Goal: Task Accomplishment & Management: Manage account settings

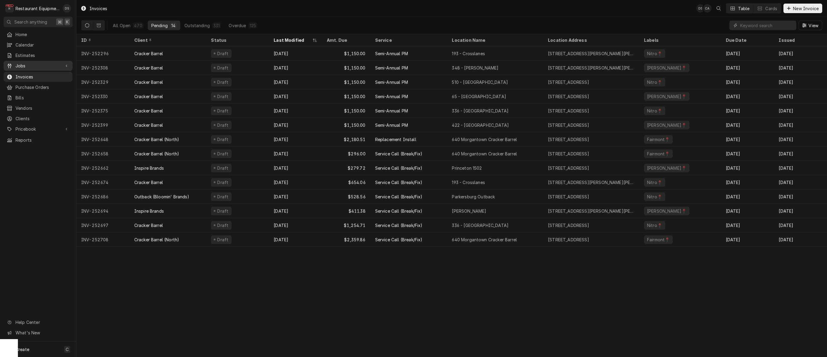
click at [31, 63] on span "Jobs" at bounding box center [38, 66] width 45 height 6
click at [30, 73] on span "Jobs" at bounding box center [43, 76] width 54 height 6
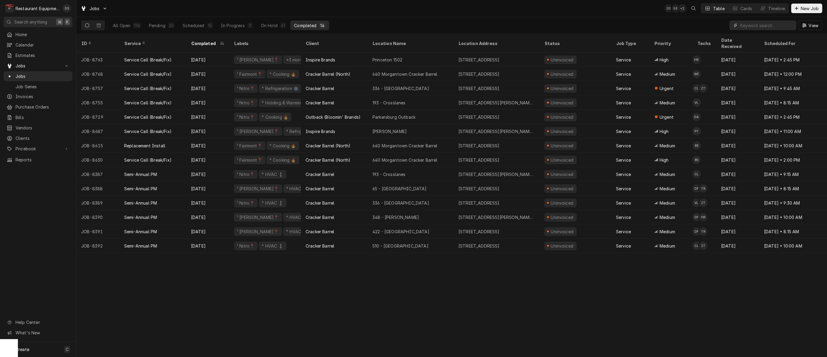
click at [749, 27] on input "Dynamic Content Wrapper" at bounding box center [766, 26] width 53 height 10
click at [265, 26] on div "On Hold" at bounding box center [269, 25] width 17 height 6
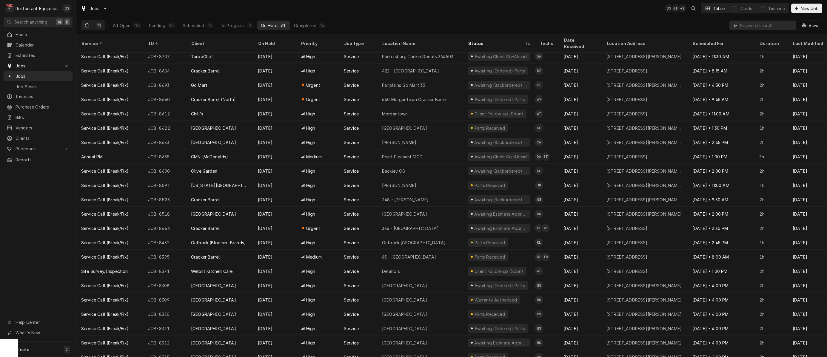
click at [757, 27] on input "Dynamic Content Wrapper" at bounding box center [766, 26] width 53 height 10
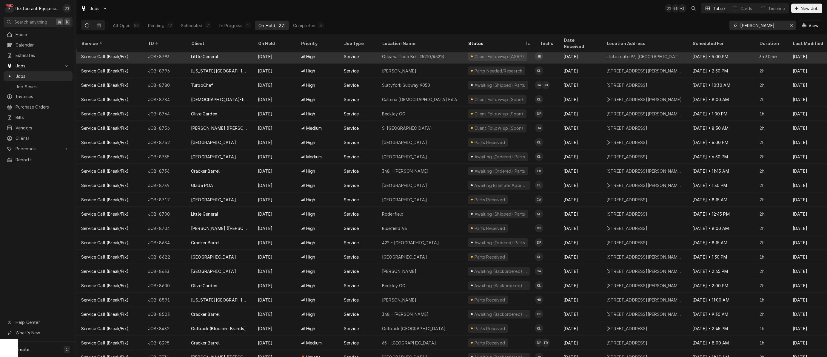
type input "beckley"
click at [471, 49] on div "Client Follow-up (ASAP)" at bounding box center [499, 56] width 72 height 14
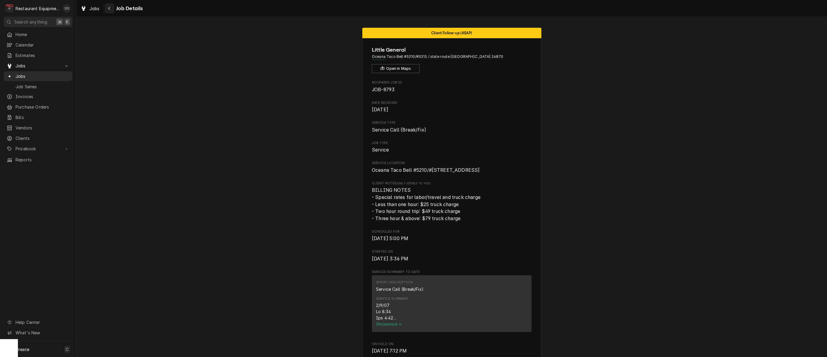
click at [108, 6] on div "Navigate back" at bounding box center [110, 8] width 6 height 6
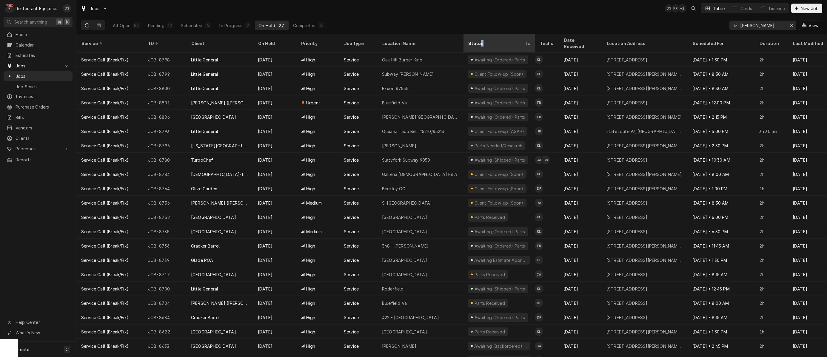
click at [478, 40] on div "Status" at bounding box center [496, 43] width 56 height 6
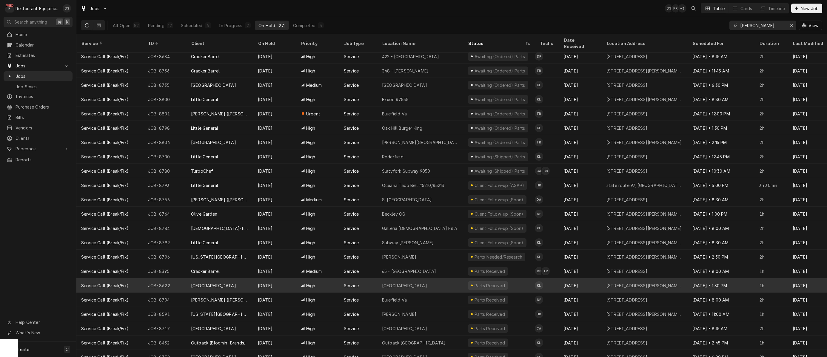
click at [517, 278] on div "Parts Received" at bounding box center [499, 285] width 72 height 14
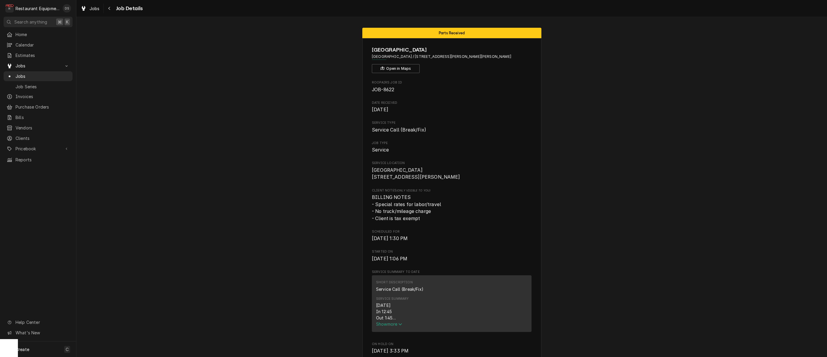
click at [385, 327] on span "Show more" at bounding box center [389, 324] width 26 height 5
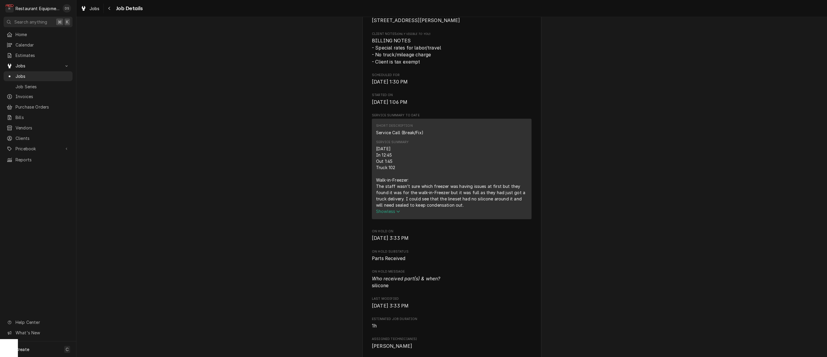
scroll to position [156, 0]
click at [106, 10] on button "Navigate back" at bounding box center [110, 9] width 10 height 10
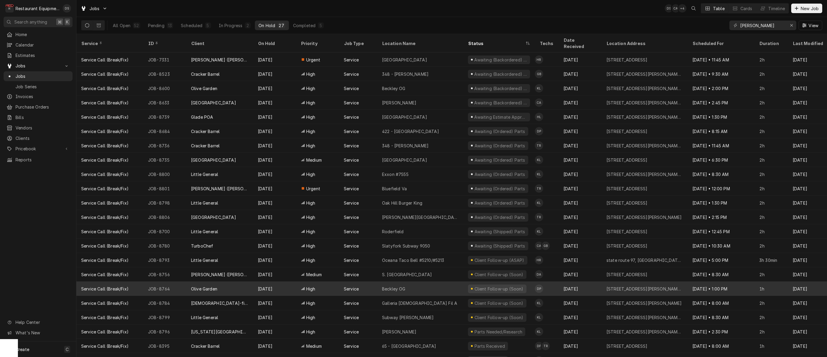
click at [423, 282] on div "Beckley OG" at bounding box center [420, 289] width 86 height 14
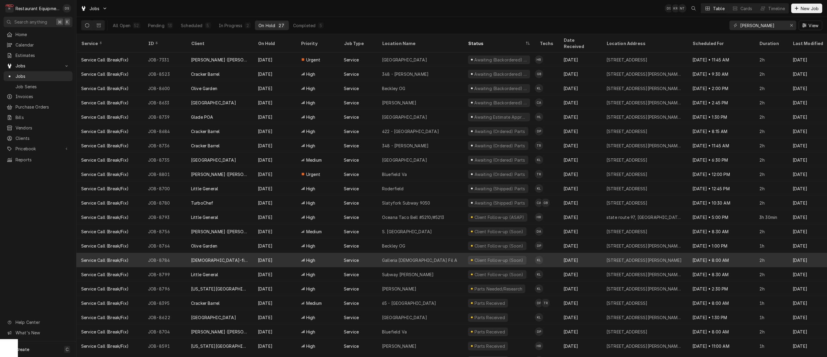
scroll to position [0, 0]
click at [368, 253] on div "Service" at bounding box center [358, 260] width 38 height 14
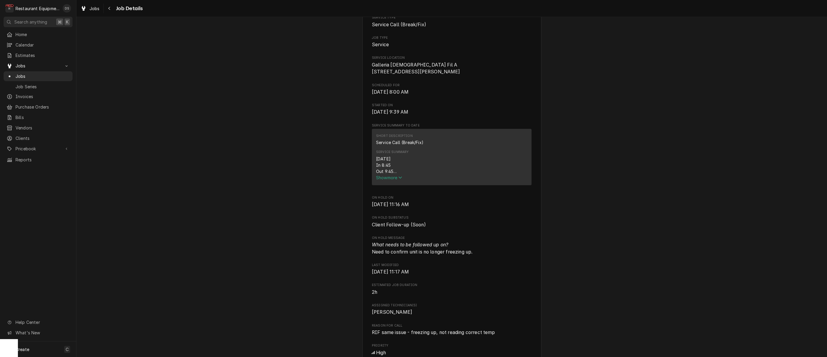
scroll to position [152, 0]
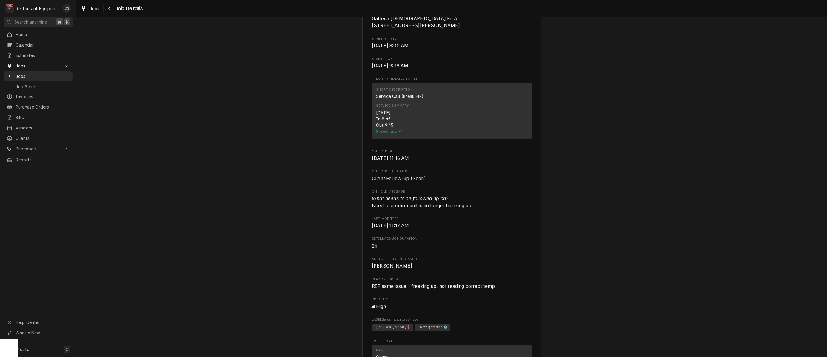
click at [380, 134] on span "Show more" at bounding box center [389, 131] width 26 height 5
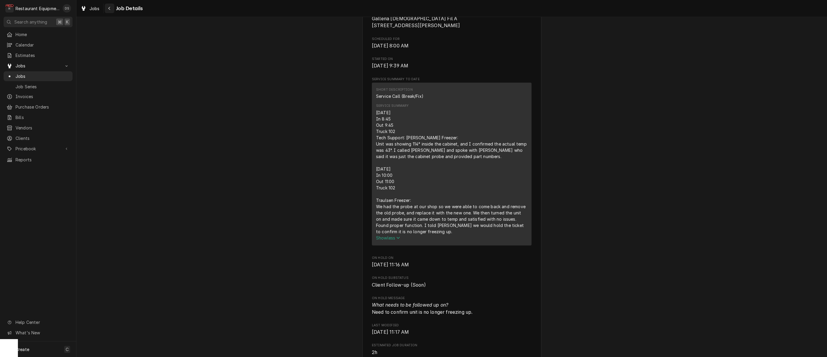
click at [112, 11] on div "Navigate back" at bounding box center [110, 8] width 6 height 6
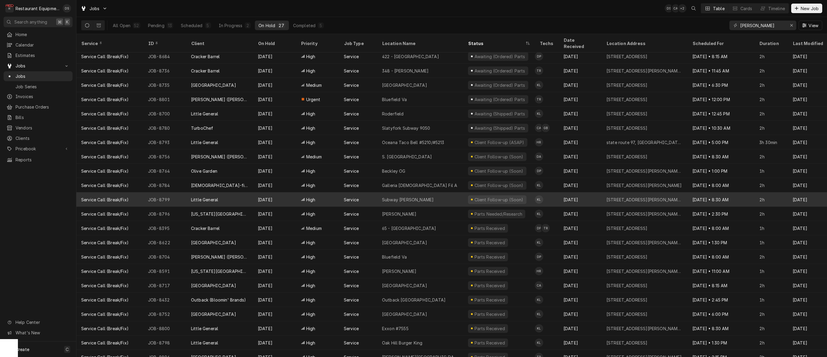
click at [444, 192] on div "Subway Glen Daniels" at bounding box center [420, 199] width 86 height 14
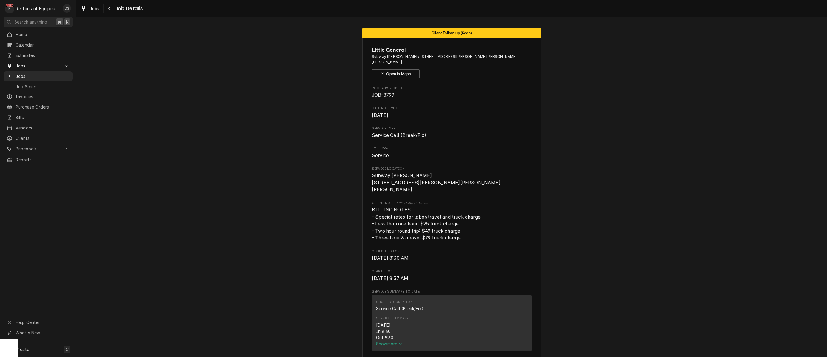
click at [396, 341] on span "Show more" at bounding box center [389, 343] width 26 height 5
click at [108, 8] on icon "Navigate back" at bounding box center [109, 8] width 3 height 4
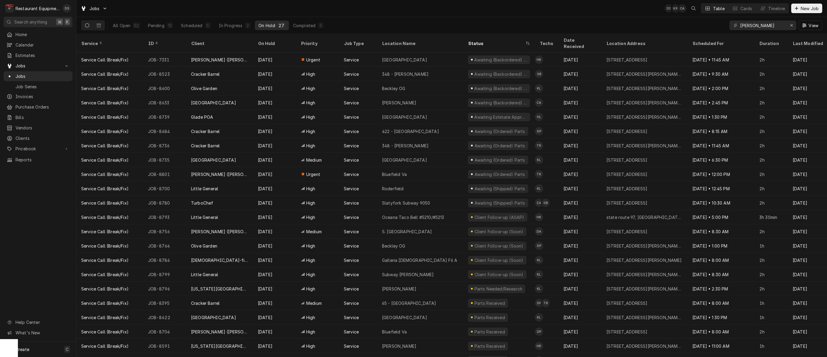
click at [589, 39] on div "Date Received" at bounding box center [579, 43] width 32 height 13
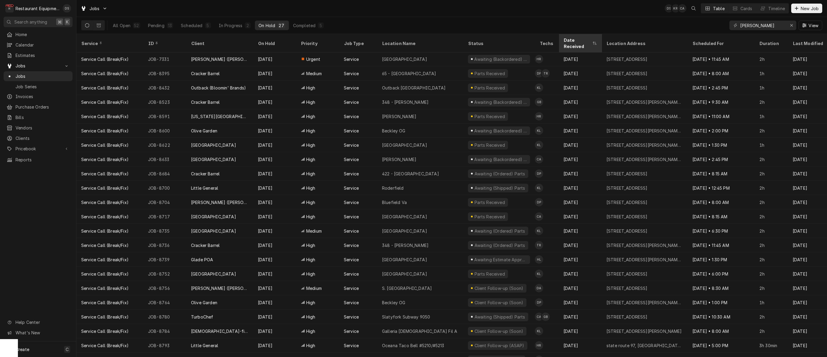
scroll to position [1, 1]
click at [588, 42] on div "Date Received" at bounding box center [576, 43] width 27 height 13
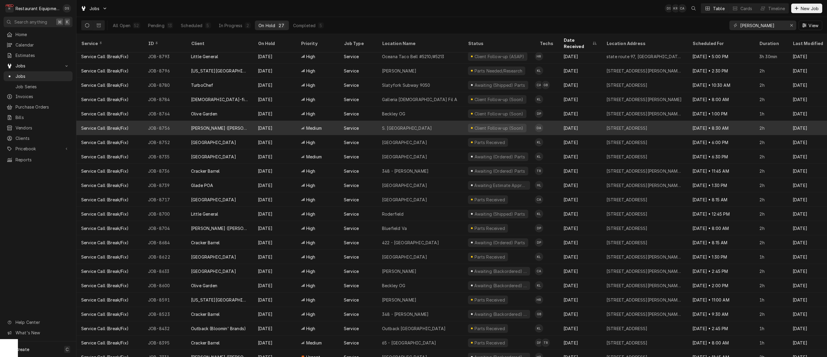
scroll to position [0, 0]
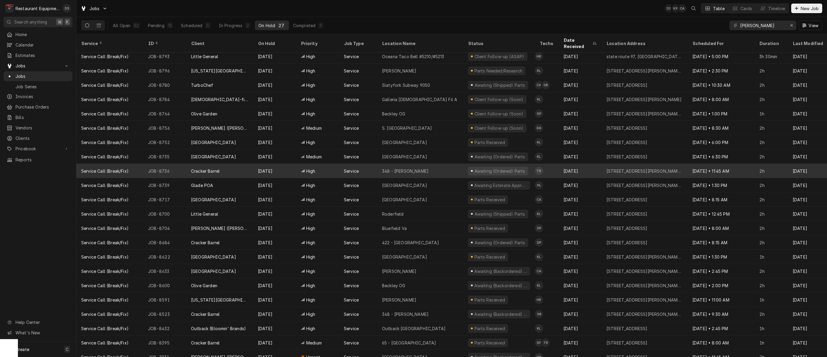
click at [585, 165] on div "Aug 28" at bounding box center [580, 171] width 43 height 14
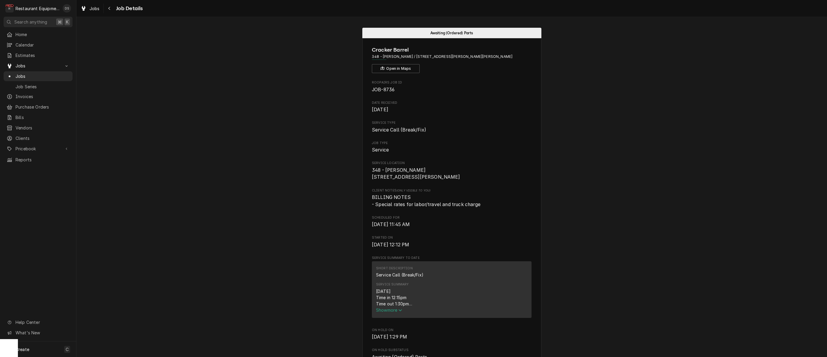
click at [388, 311] on span "Show more" at bounding box center [389, 310] width 26 height 5
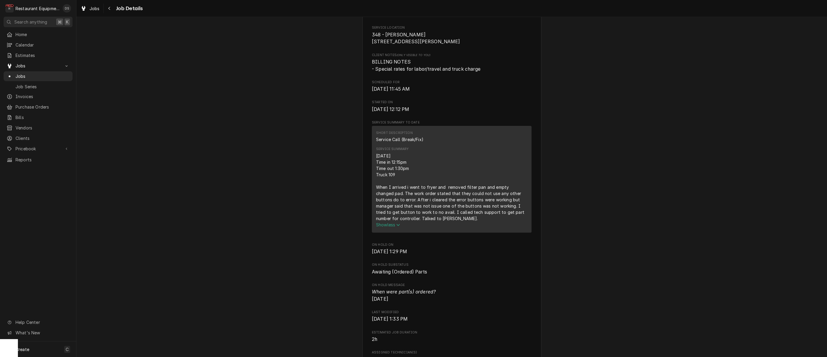
scroll to position [138, 0]
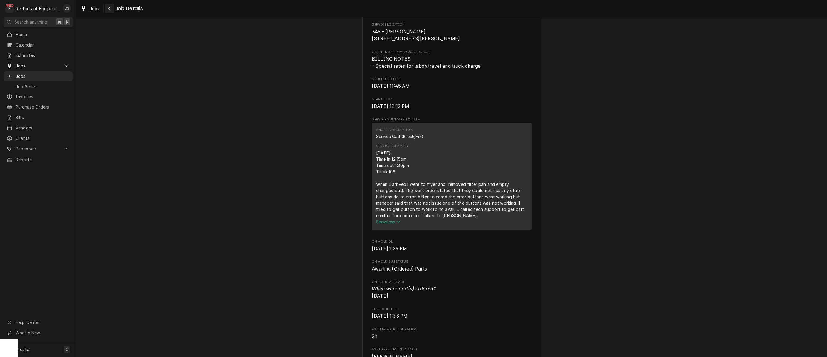
click at [112, 8] on button "Navigate back" at bounding box center [110, 9] width 10 height 10
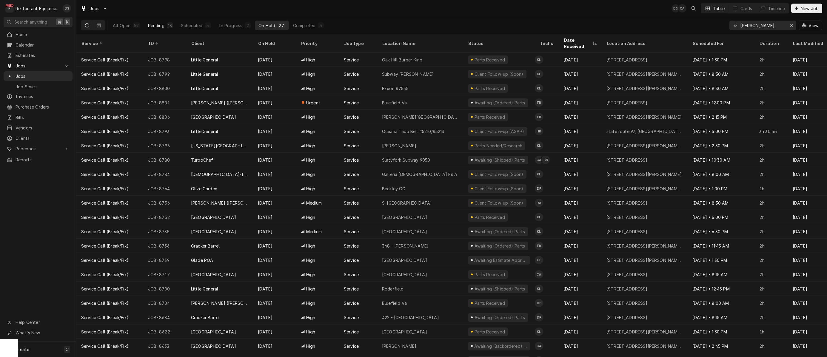
click at [169, 27] on div "13" at bounding box center [170, 25] width 4 height 6
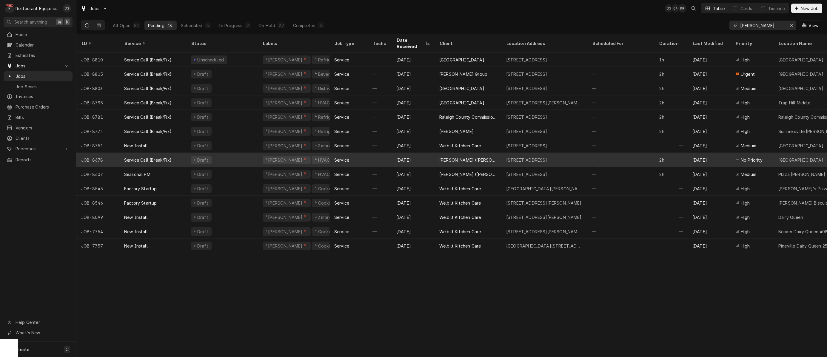
click at [391, 153] on div "—" at bounding box center [380, 160] width 24 height 14
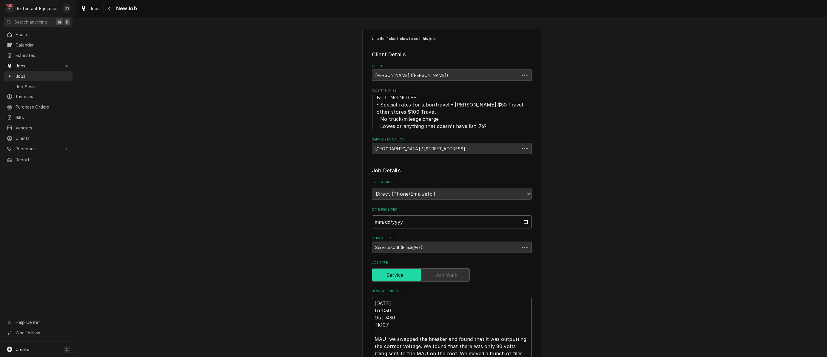
type textarea "x"
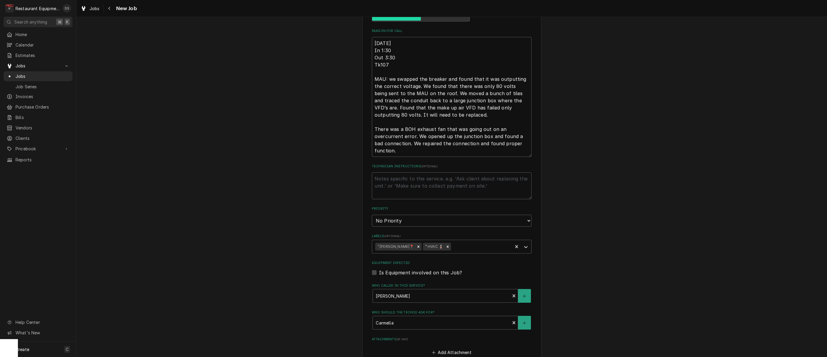
scroll to position [260, 0]
click at [110, 10] on icon "Navigate back" at bounding box center [109, 8] width 2 height 3
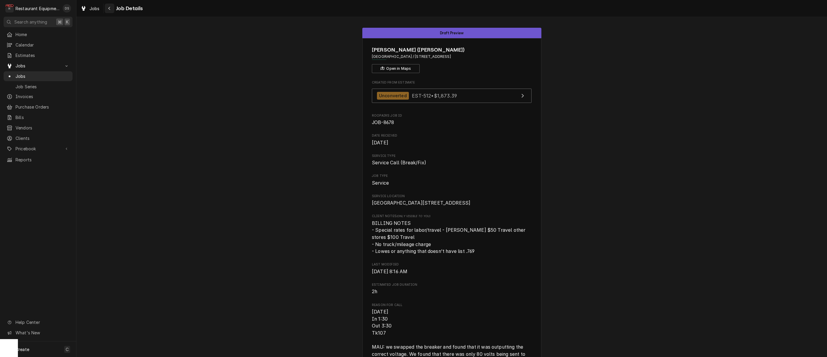
click at [111, 10] on div "Navigate back" at bounding box center [110, 8] width 6 height 6
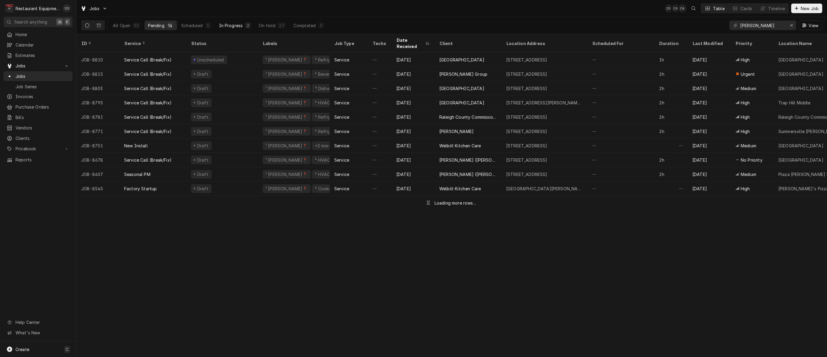
click at [240, 26] on div "In Progress" at bounding box center [231, 25] width 24 height 6
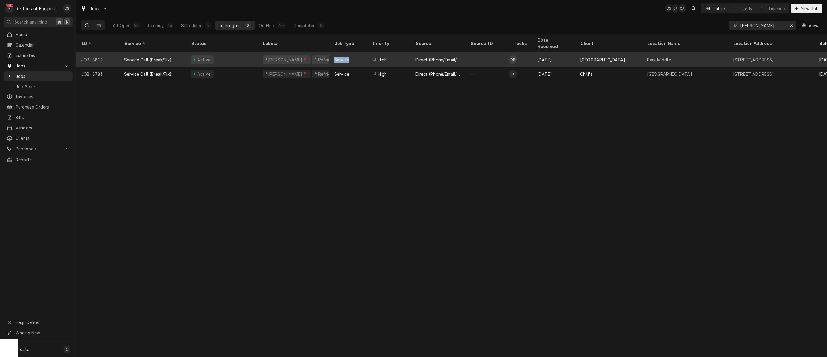
click at [367, 53] on div "Service" at bounding box center [348, 60] width 38 height 14
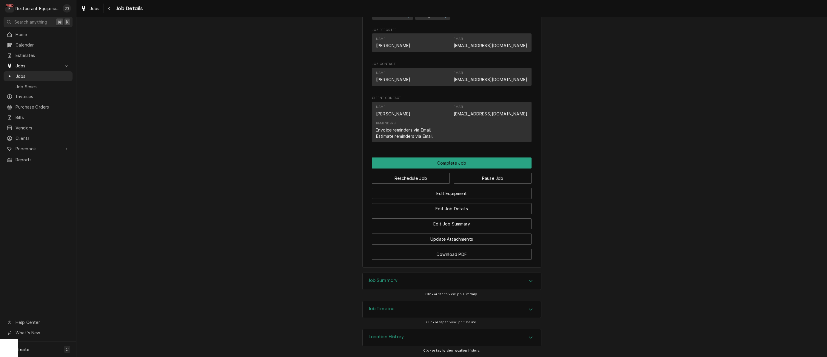
click at [449, 280] on div "Job Summary" at bounding box center [452, 281] width 178 height 17
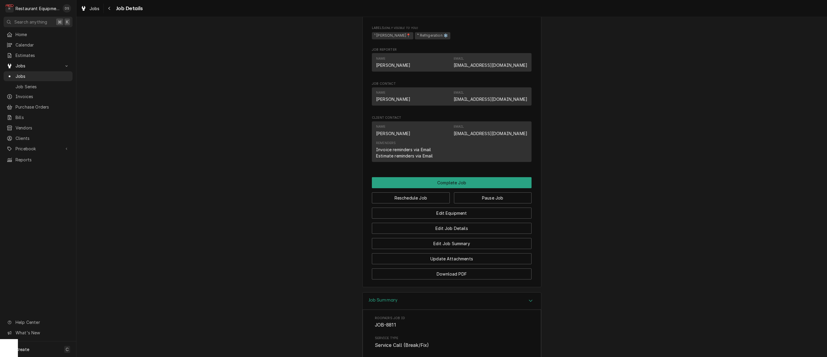
scroll to position [381, 0]
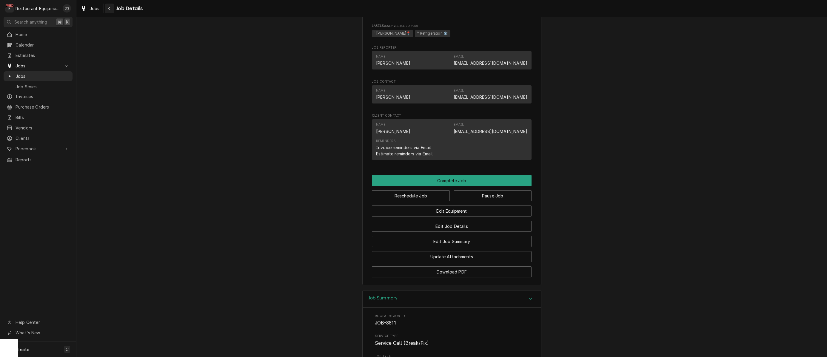
click at [109, 7] on icon "Navigate back" at bounding box center [109, 8] width 3 height 4
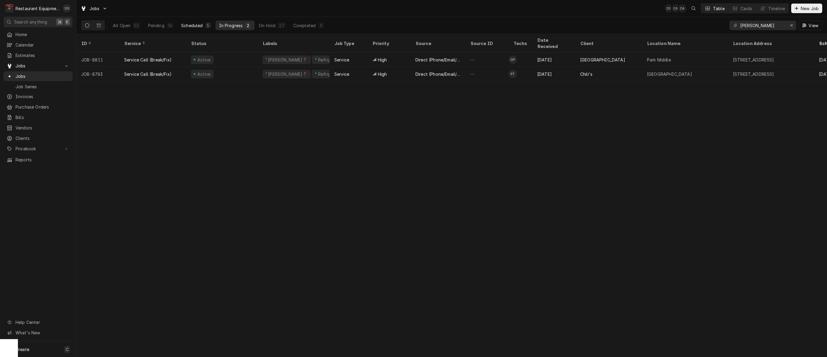
click at [200, 24] on div "Scheduled" at bounding box center [191, 25] width 21 height 6
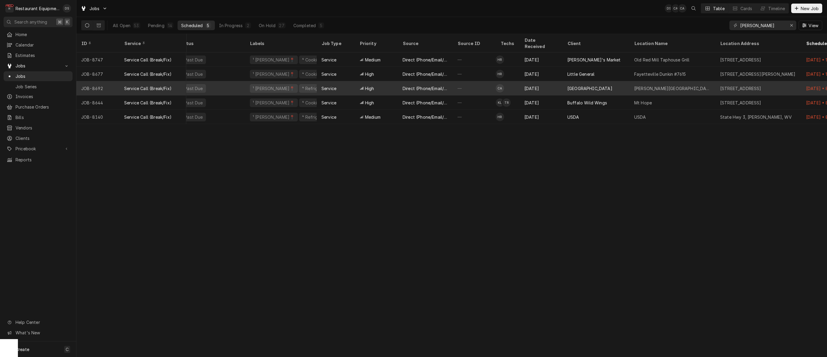
scroll to position [0, 16]
click at [232, 83] on div "Past Due" at bounding box center [206, 88] width 72 height 14
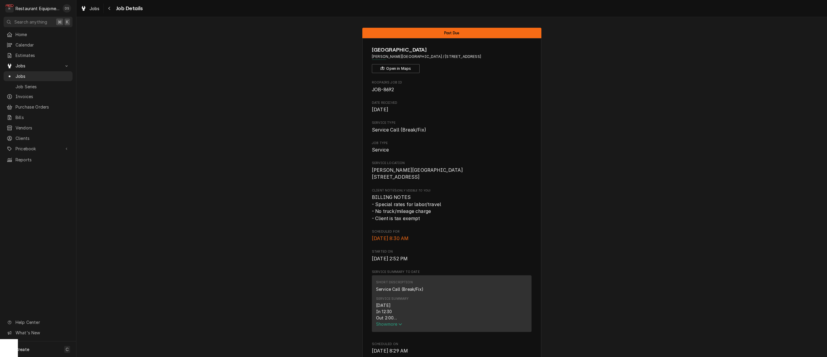
click at [393, 326] on span "Show more" at bounding box center [389, 324] width 26 height 5
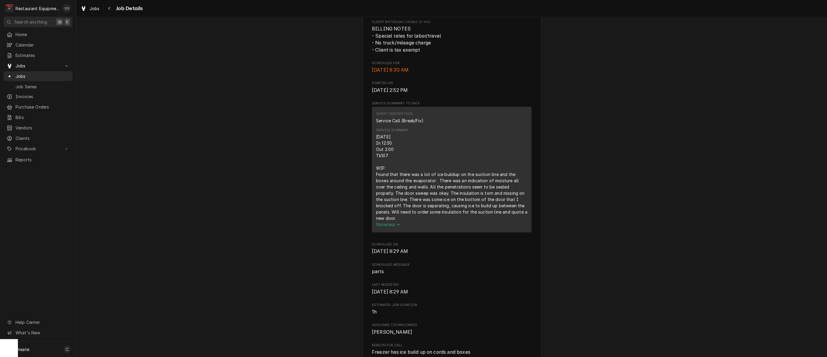
scroll to position [207, 0]
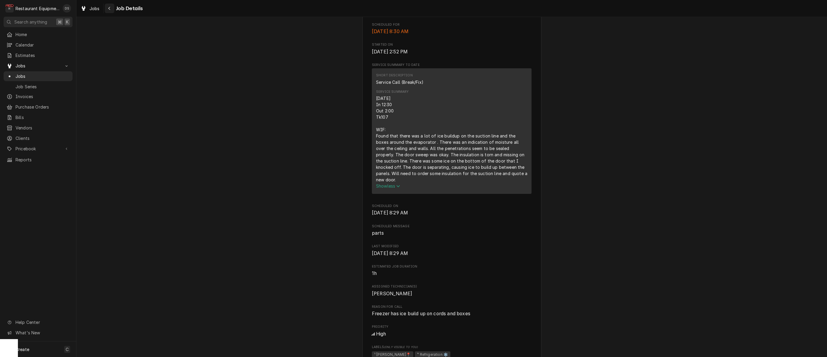
click at [110, 10] on icon "Navigate back" at bounding box center [109, 8] width 2 height 3
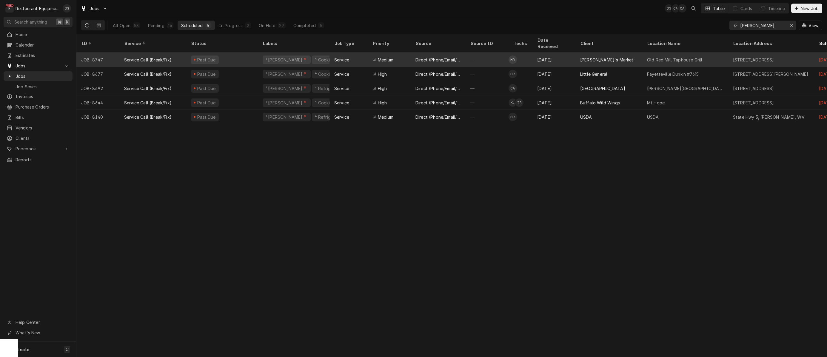
click at [229, 53] on div "Past Due" at bounding box center [222, 60] width 72 height 14
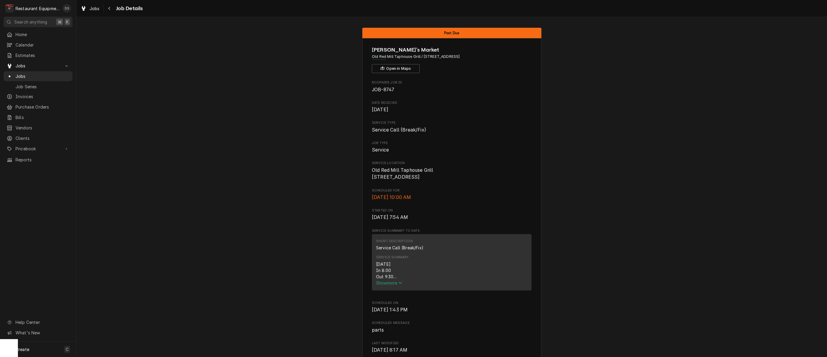
click at [385, 286] on button "Show more" at bounding box center [451, 283] width 151 height 6
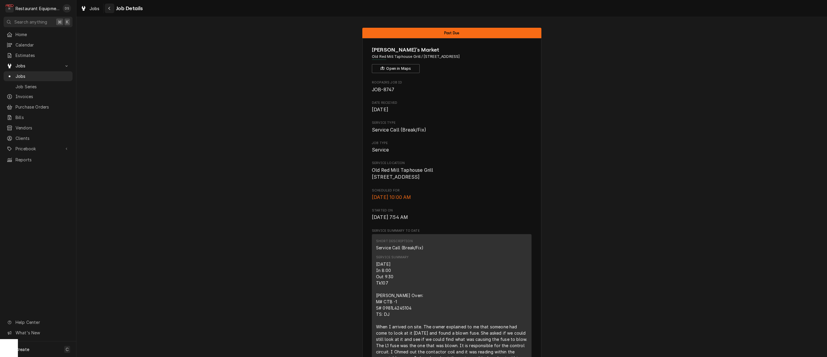
click at [112, 9] on div "Navigate back" at bounding box center [110, 8] width 6 height 6
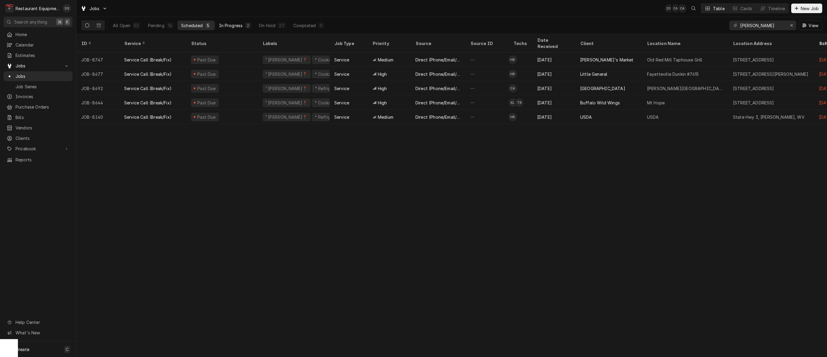
click at [239, 24] on div "In Progress" at bounding box center [231, 25] width 24 height 6
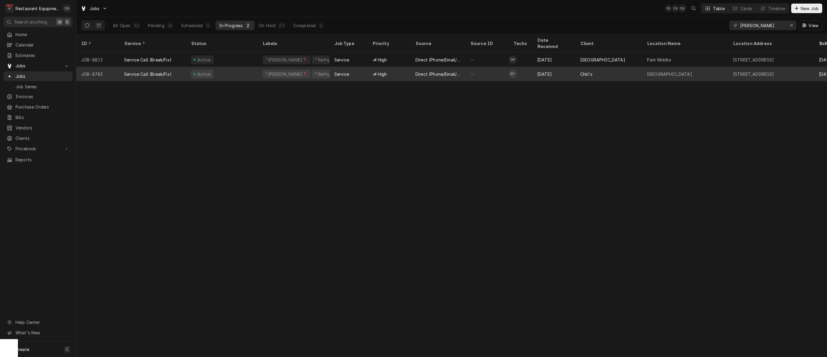
click at [360, 70] on div "Service" at bounding box center [348, 74] width 38 height 14
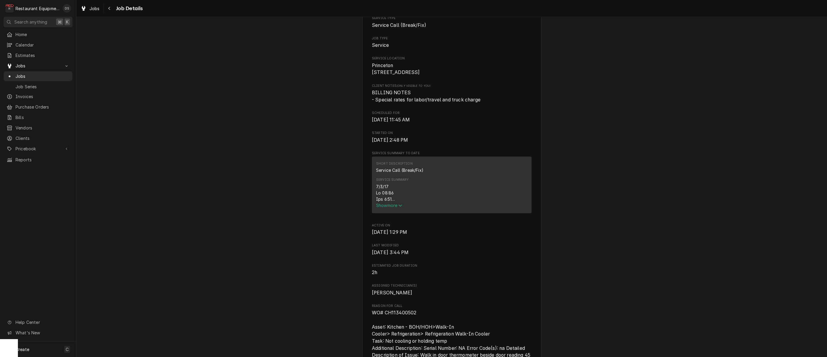
scroll to position [106, 0]
click at [387, 206] on span "Show more" at bounding box center [389, 203] width 26 height 5
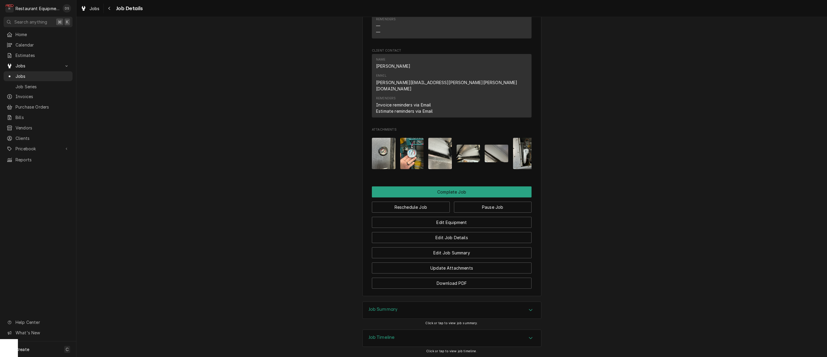
scroll to position [819, 0]
click at [477, 202] on button "Pause Job" at bounding box center [493, 207] width 78 height 11
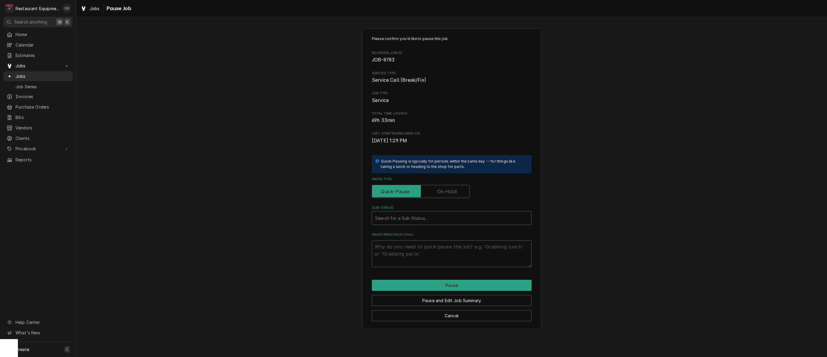
click at [442, 192] on label "Pause Type" at bounding box center [421, 191] width 98 height 13
click at [442, 192] on input "Pause Type" at bounding box center [420, 191] width 92 height 13
checkbox input "true"
click at [393, 215] on div "Search for a Sub-Status..." at bounding box center [451, 218] width 153 height 6
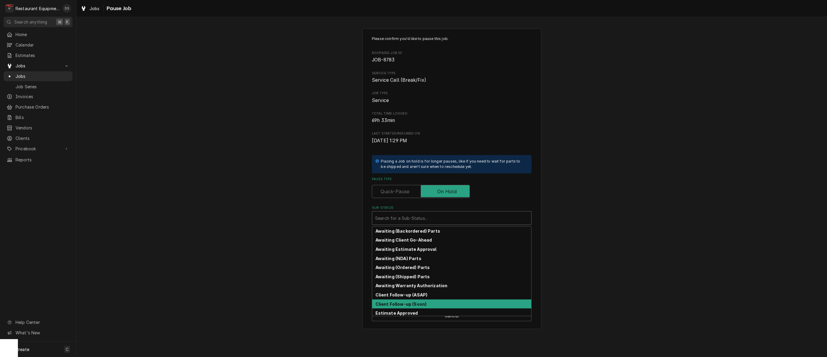
click at [399, 302] on strong "Client Follow-up (Soon)" at bounding box center [400, 304] width 51 height 5
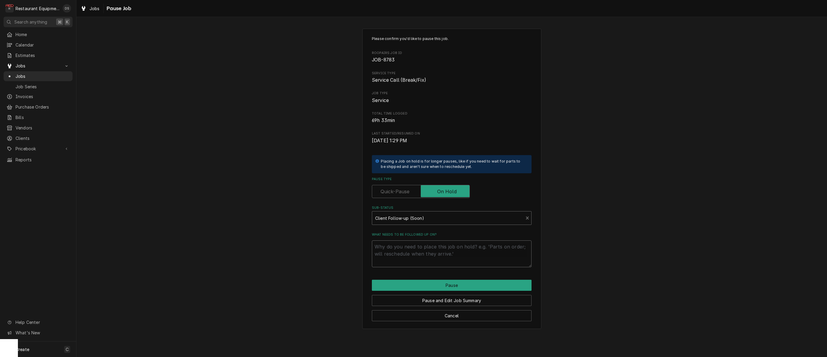
click at [382, 250] on textarea "What needs to be followed up on?" at bounding box center [452, 253] width 160 height 27
type textarea "x"
type textarea "i"
type textarea "x"
type textarea "it"
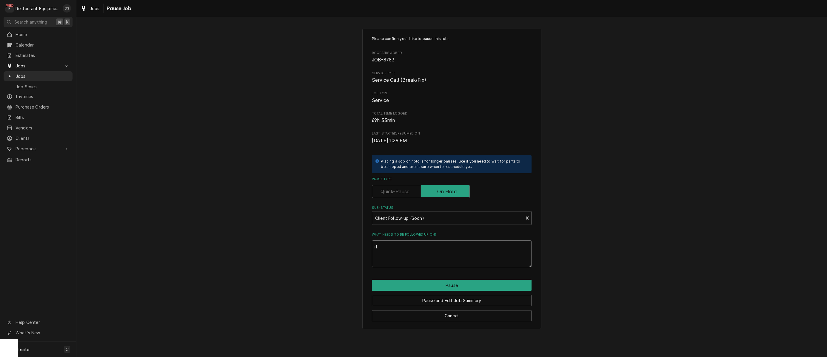
type textarea "x"
type textarea "its"
type textarea "x"
type textarea "its"
type textarea "x"
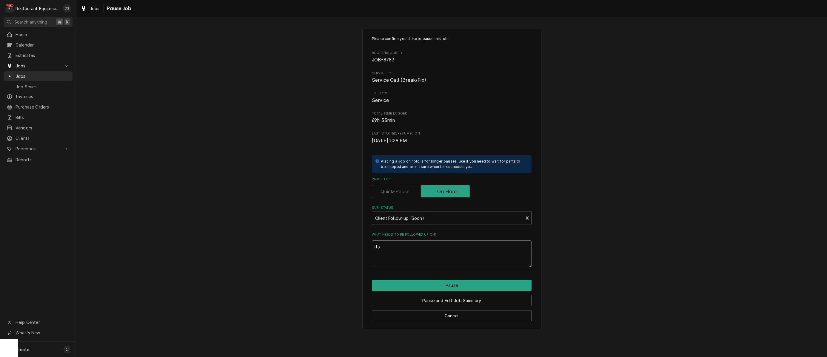
type textarea "its f"
type textarea "x"
type textarea "its fr"
type textarea "x"
type textarea "its fre"
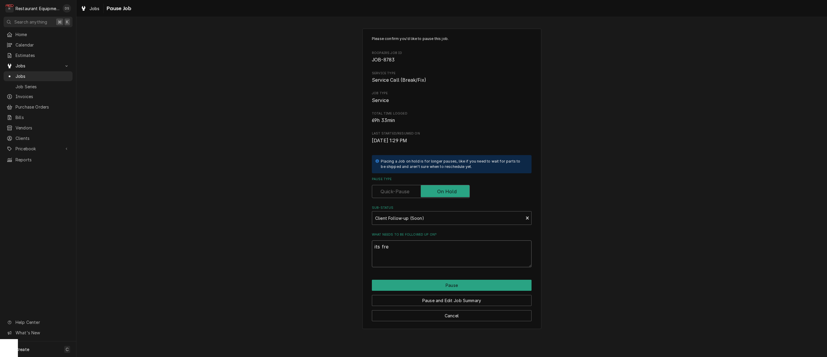
type textarea "x"
type textarea "its free"
type textarea "x"
type textarea "its freez"
type textarea "x"
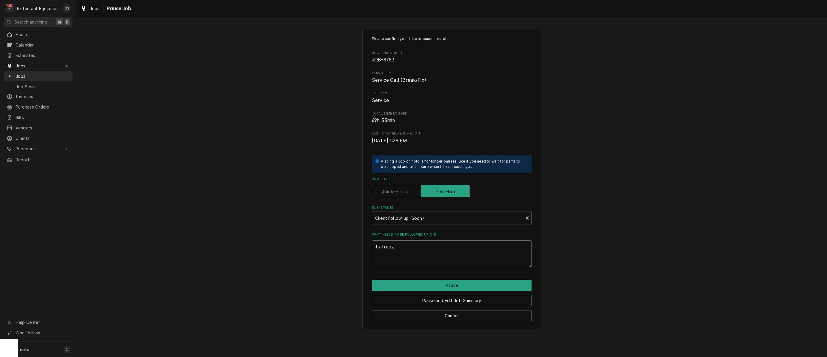
type textarea "its freezi"
type textarea "x"
type textarea "its freezin"
type textarea "x"
type textarea "its freezing"
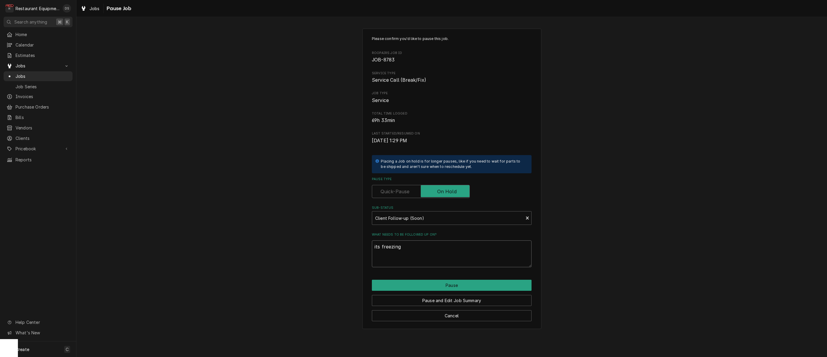
type textarea "x"
type textarea "its freezing"
type textarea "x"
type textarea "its freezing u"
type textarea "x"
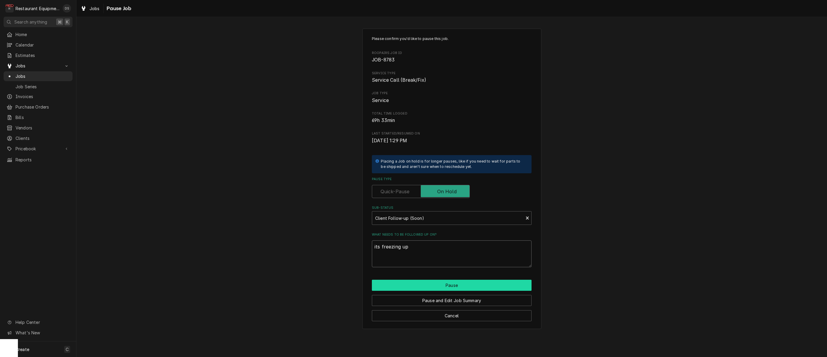
type textarea "its freezing up"
click at [422, 285] on button "Pause" at bounding box center [452, 285] width 160 height 11
type textarea "x"
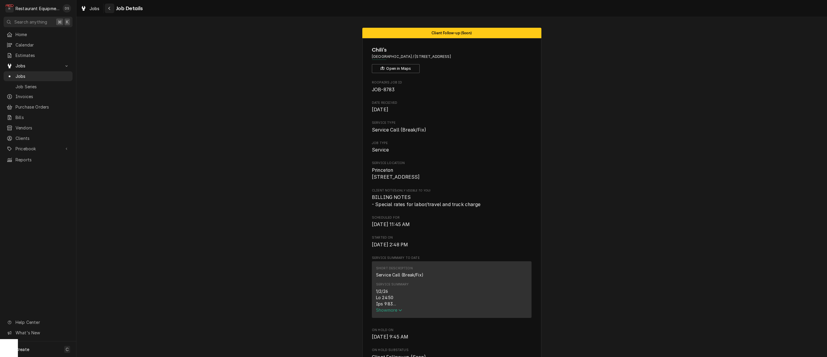
click at [107, 6] on div "Navigate back" at bounding box center [110, 8] width 6 height 6
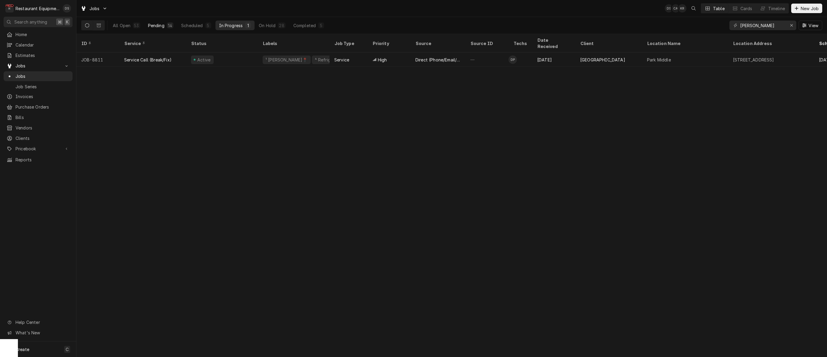
click at [167, 24] on div "14" at bounding box center [170, 25] width 7 height 6
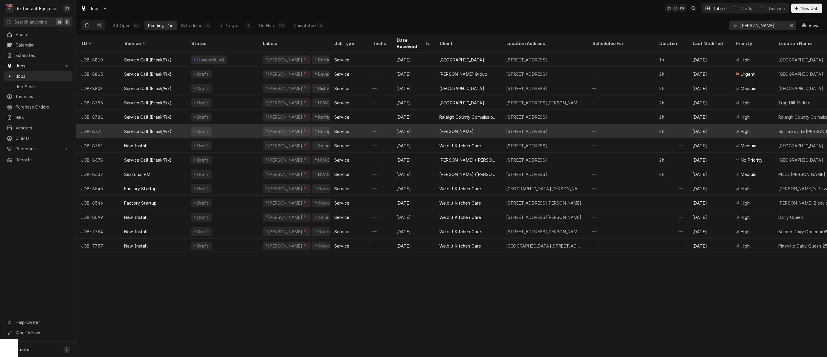
click at [238, 124] on div "Draft" at bounding box center [222, 131] width 72 height 14
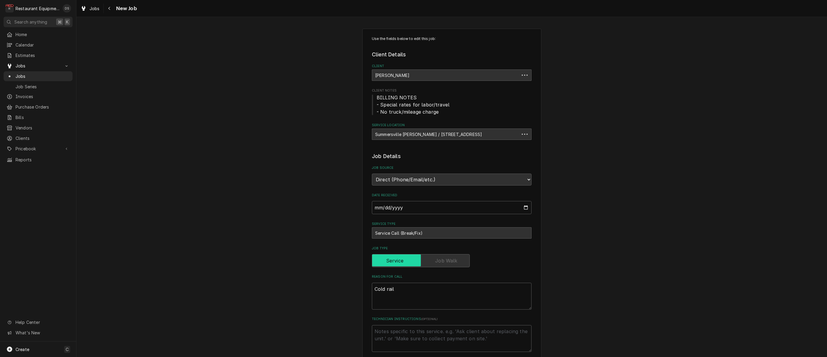
type textarea "x"
click at [109, 9] on icon "Navigate back" at bounding box center [109, 8] width 3 height 4
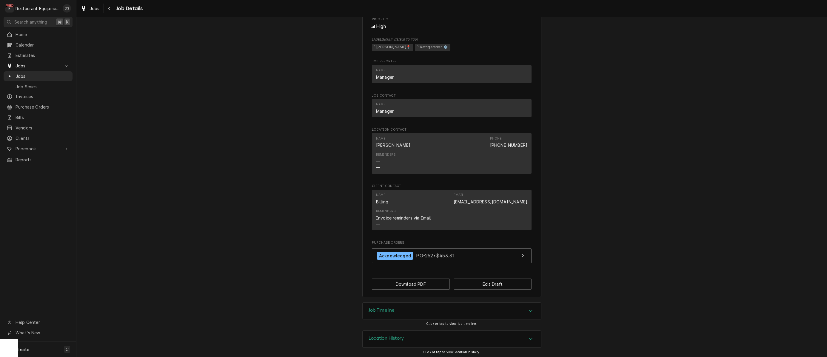
scroll to position [298, 0]
click at [453, 310] on div "Job Timeline" at bounding box center [452, 311] width 178 height 17
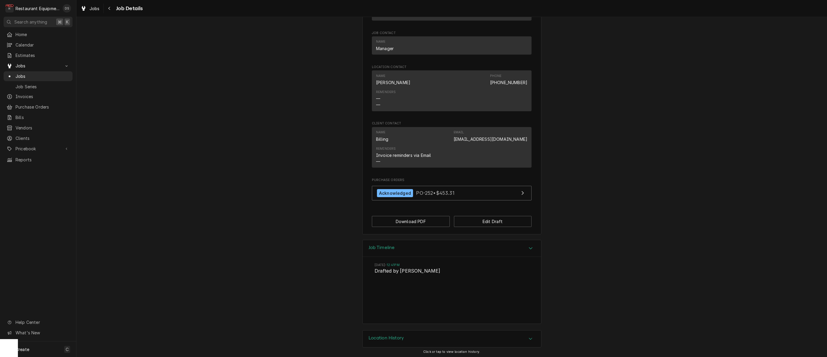
scroll to position [361, 0]
click at [107, 8] on div "Navigate back" at bounding box center [110, 8] width 6 height 6
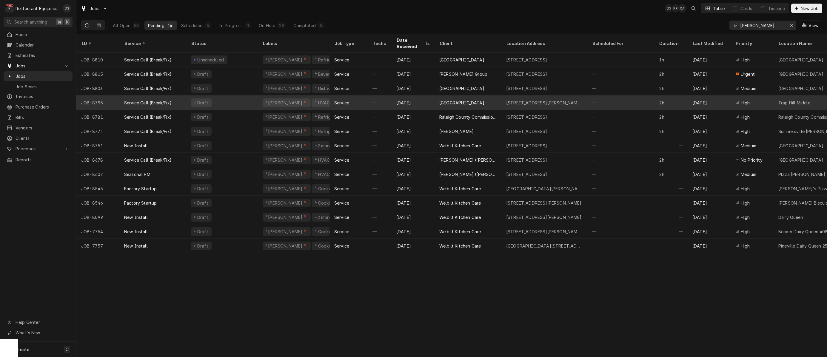
click at [218, 95] on div "Draft" at bounding box center [222, 102] width 72 height 14
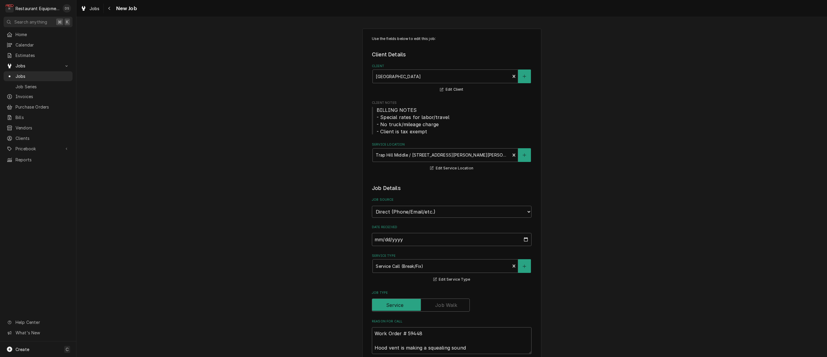
type textarea "x"
click at [109, 7] on icon "Navigate back" at bounding box center [109, 8] width 3 height 4
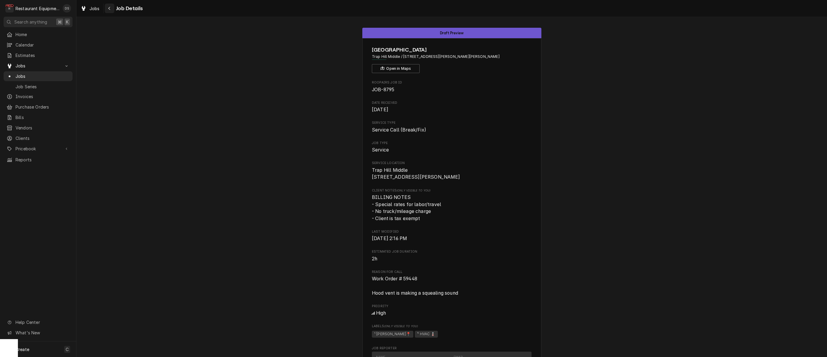
click at [111, 7] on div "Navigate back" at bounding box center [110, 8] width 6 height 6
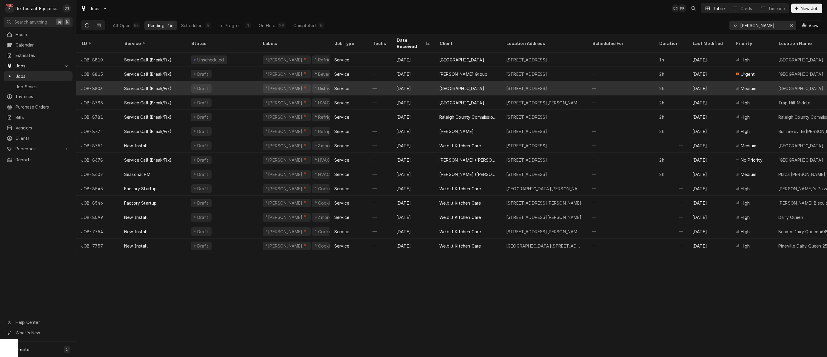
click at [235, 82] on div "Draft" at bounding box center [222, 88] width 72 height 14
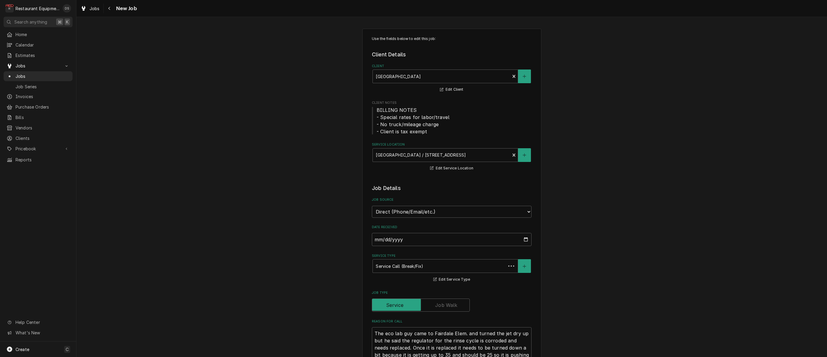
type textarea "x"
click at [111, 7] on div "Navigate back" at bounding box center [110, 8] width 6 height 6
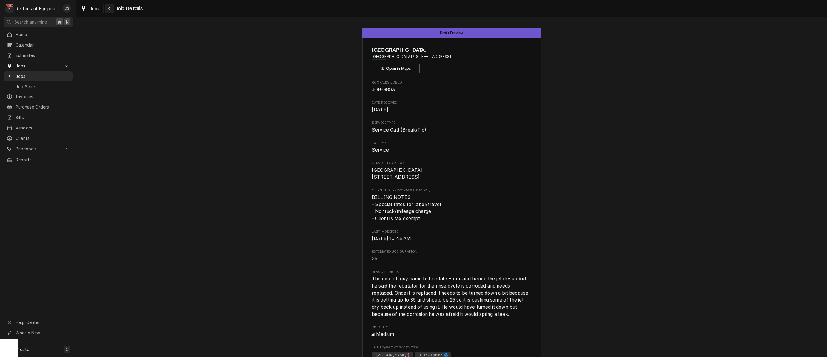
click at [108, 7] on icon "Navigate back" at bounding box center [109, 8] width 3 height 4
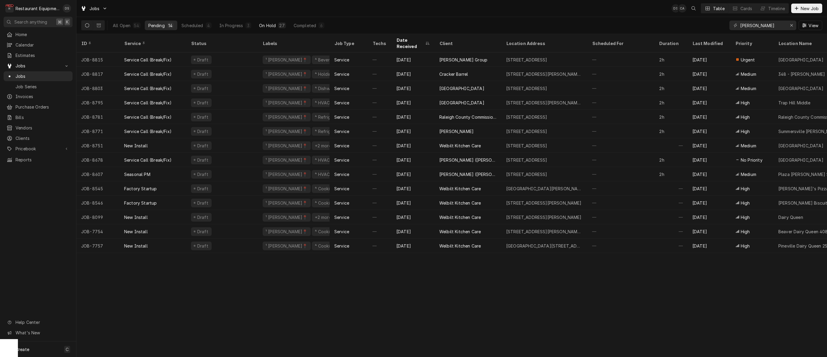
click at [269, 25] on div "On Hold" at bounding box center [267, 25] width 17 height 6
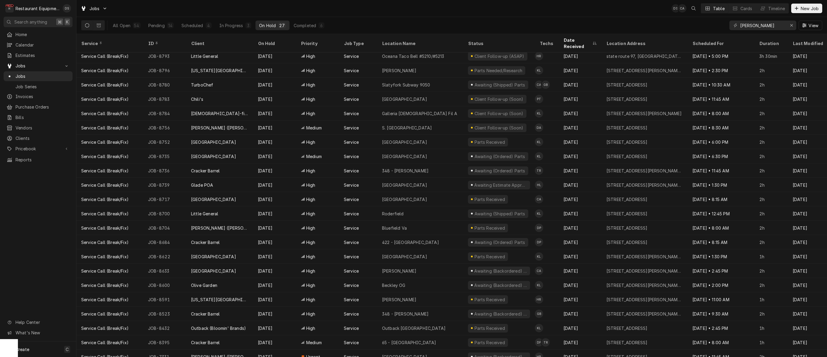
scroll to position [75, 0]
click at [477, 40] on div "Status" at bounding box center [498, 43] width 61 height 6
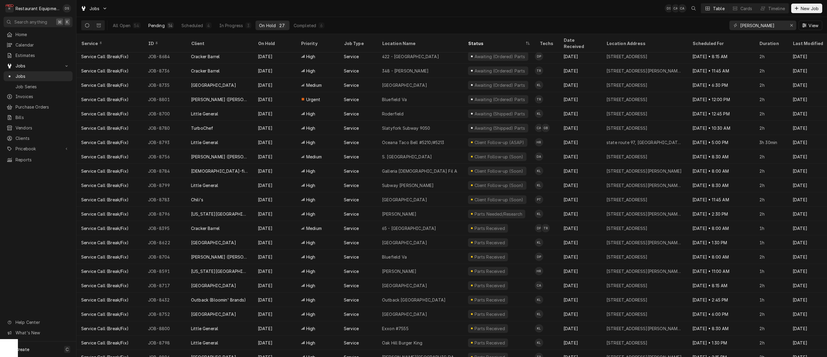
click at [160, 27] on div "Pending" at bounding box center [156, 25] width 16 height 6
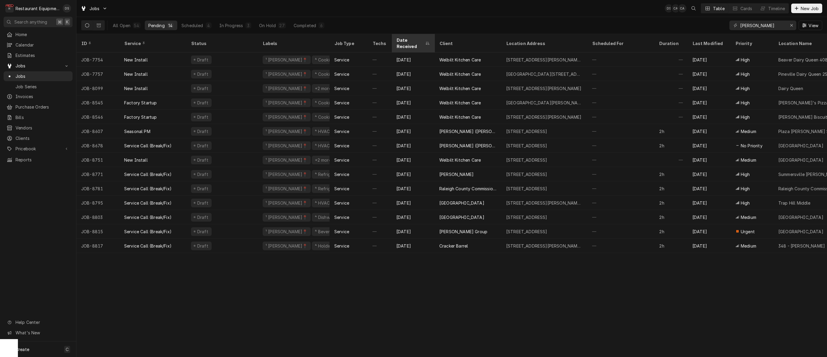
click at [427, 41] on icon "Dynamic Content Wrapper" at bounding box center [427, 43] width 4 height 4
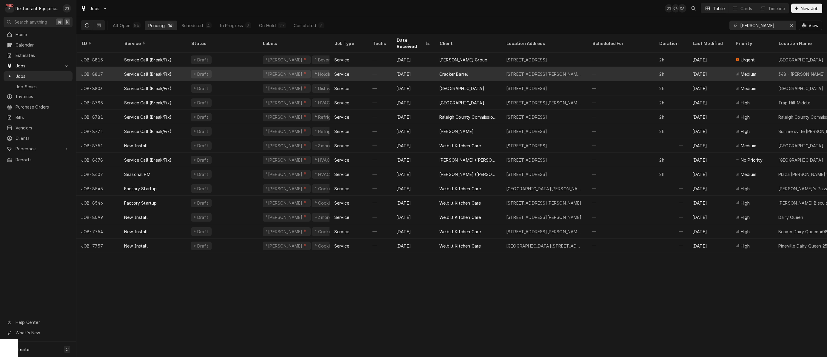
click at [421, 67] on div "Sep 8" at bounding box center [412, 74] width 43 height 14
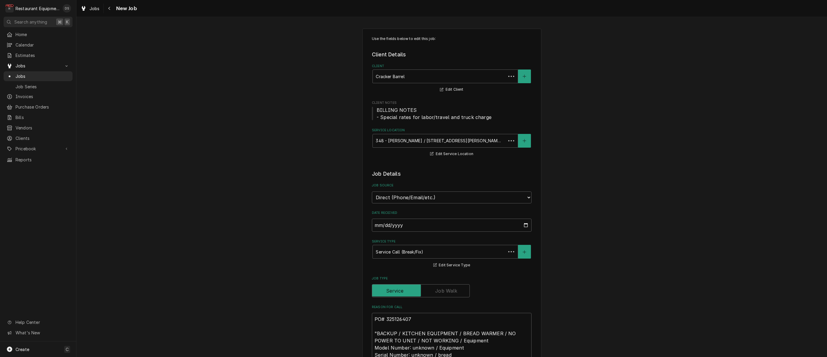
type textarea "x"
click at [110, 8] on icon "Navigate back" at bounding box center [109, 8] width 3 height 4
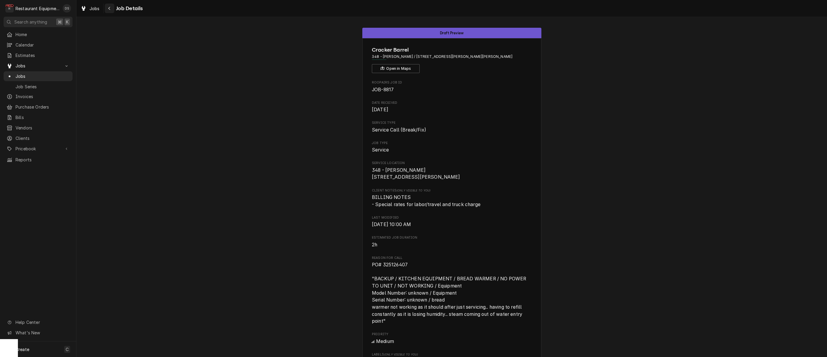
click at [110, 9] on icon "Navigate back" at bounding box center [109, 8] width 3 height 4
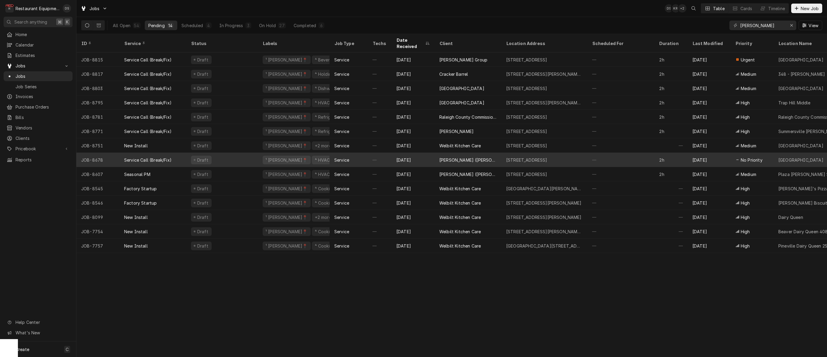
click at [225, 155] on div "Draft" at bounding box center [222, 160] width 72 height 14
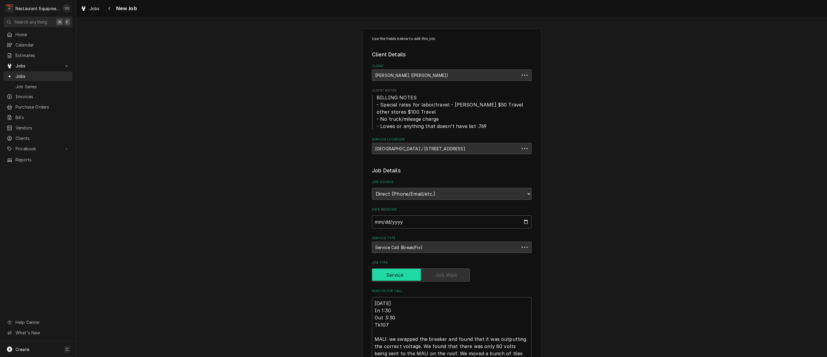
type textarea "x"
click at [111, 8] on div "Navigate back" at bounding box center [110, 8] width 6 height 6
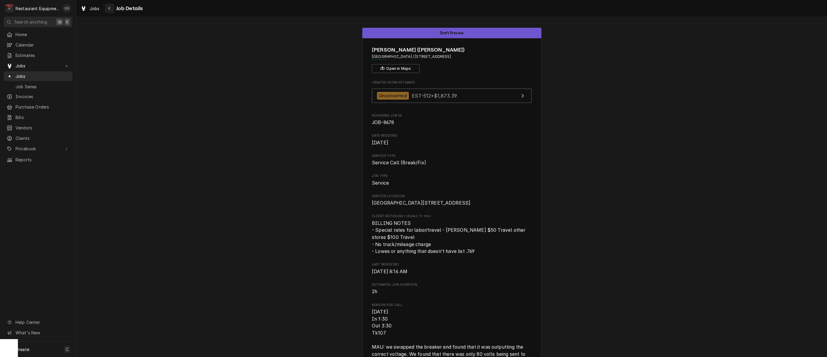
click at [111, 7] on div "Navigate back" at bounding box center [110, 8] width 6 height 6
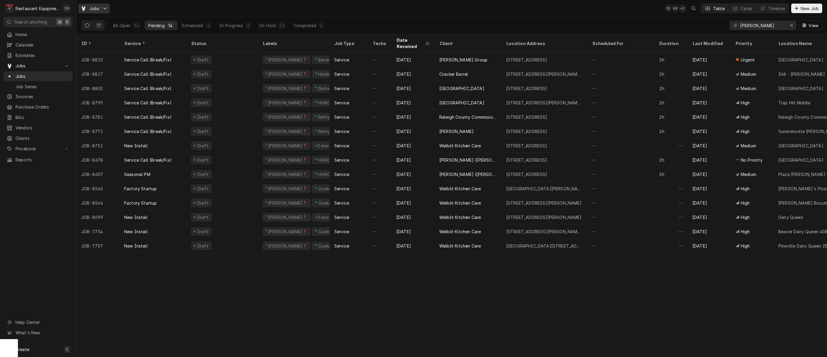
click at [91, 10] on div "Jobs" at bounding box center [93, 8] width 29 height 7
click at [267, 24] on html "R Restaurant Equipment Diagnostics DS Search anything ⌘ K Home Calendar Estimat…" at bounding box center [413, 178] width 827 height 357
click at [268, 24] on div "On Hold" at bounding box center [267, 25] width 17 height 6
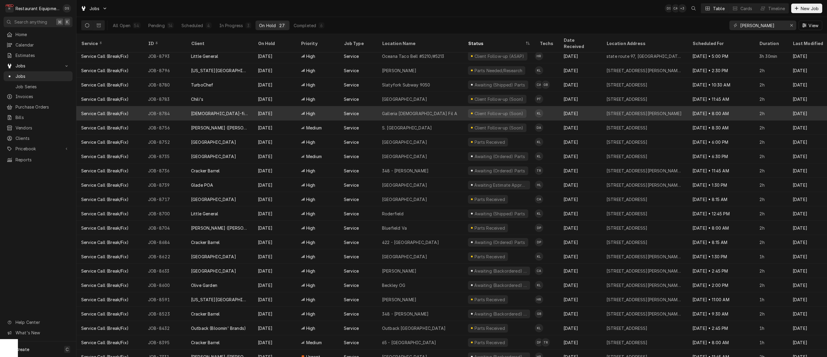
scroll to position [75, 0]
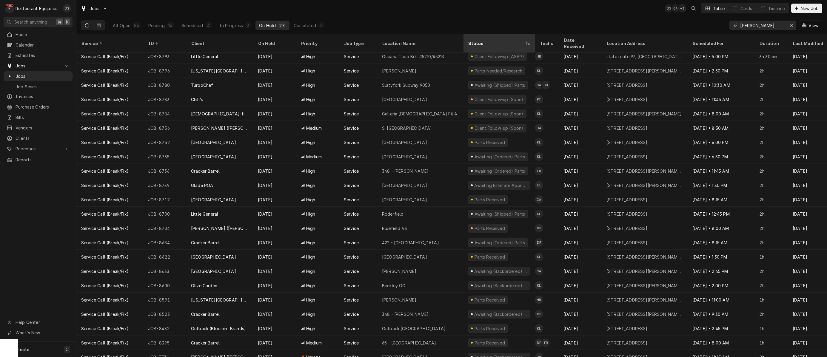
click at [489, 37] on div "Status" at bounding box center [498, 43] width 69 height 16
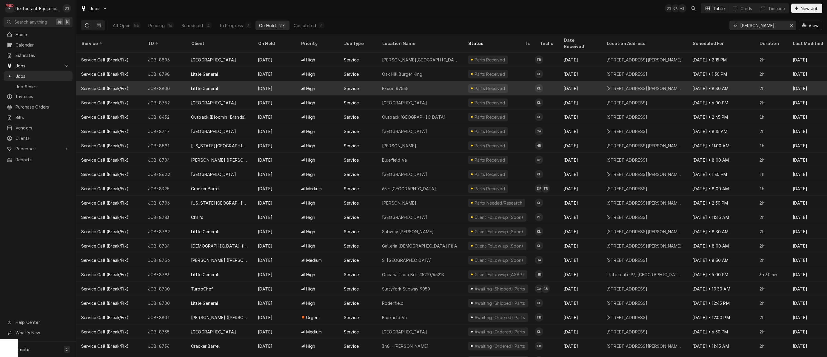
click at [511, 81] on div "Parts Received" at bounding box center [499, 88] width 72 height 14
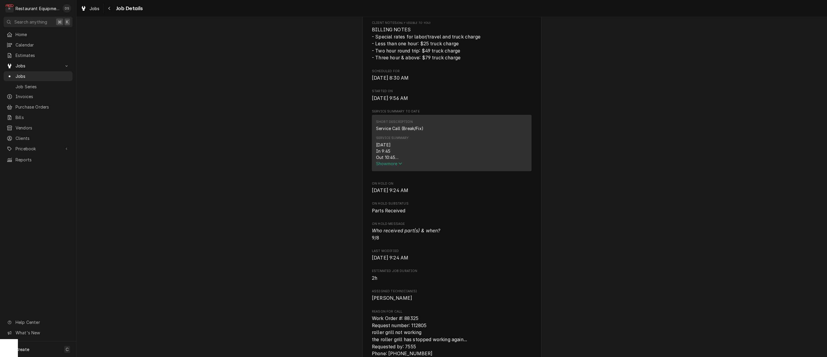
scroll to position [175, 0]
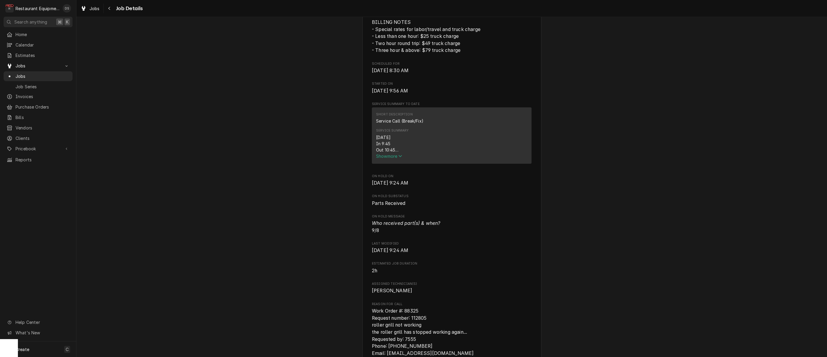
click at [388, 159] on span "Show more" at bounding box center [389, 156] width 26 height 5
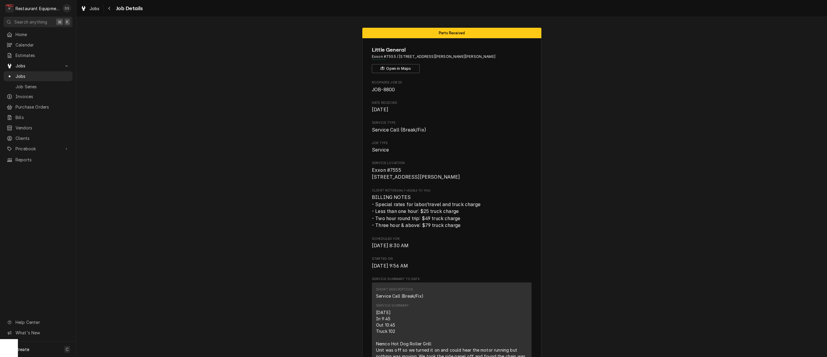
scroll to position [0, 0]
click at [111, 9] on div "Navigate back" at bounding box center [110, 8] width 6 height 6
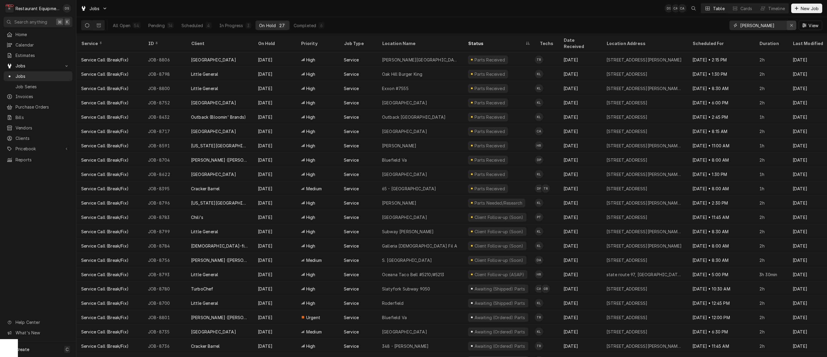
click at [790, 25] on icon "Erase input" at bounding box center [791, 25] width 2 height 2
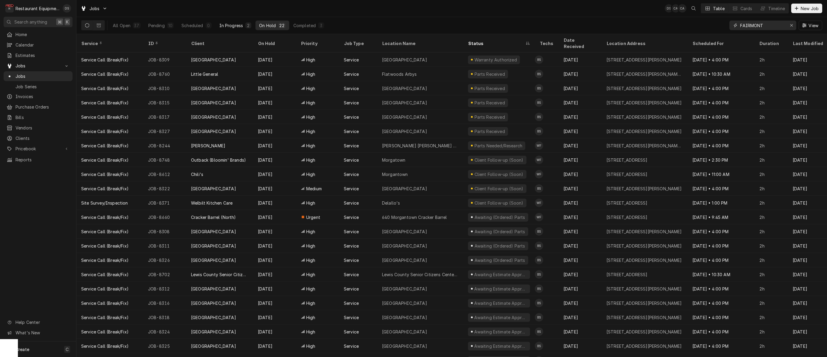
type input "FAIRMONT"
click at [237, 26] on div "In Progress" at bounding box center [231, 25] width 24 height 6
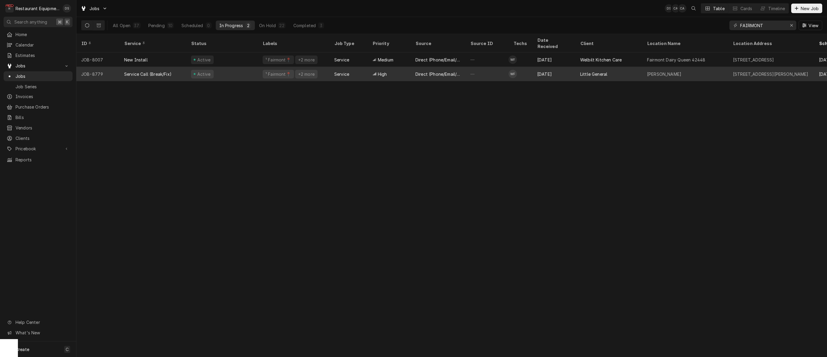
click at [492, 67] on div "—" at bounding box center [486, 74] width 43 height 14
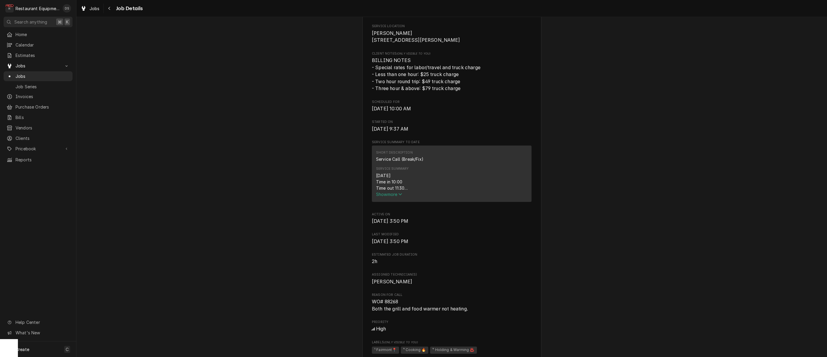
scroll to position [143, 0]
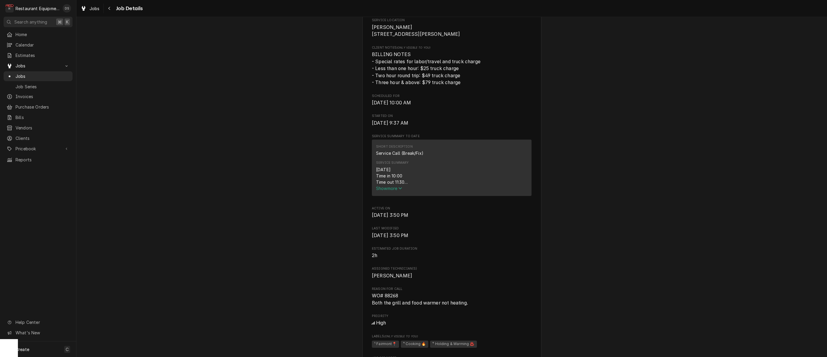
click at [385, 191] on span "Show more" at bounding box center [389, 188] width 26 height 5
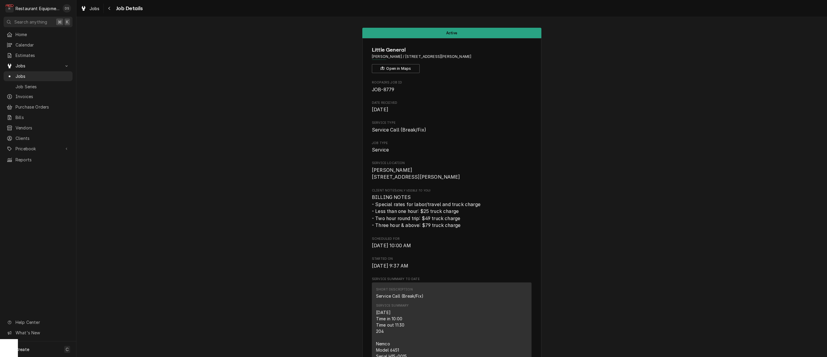
scroll to position [0, 0]
click at [108, 9] on icon "Navigate back" at bounding box center [109, 8] width 3 height 4
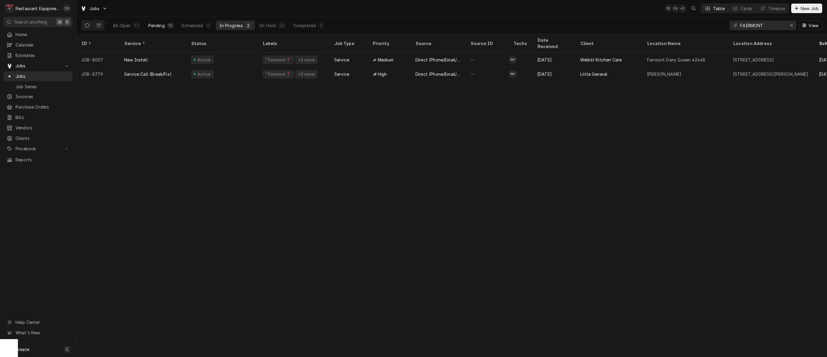
click at [160, 27] on div "Pending" at bounding box center [156, 25] width 16 height 6
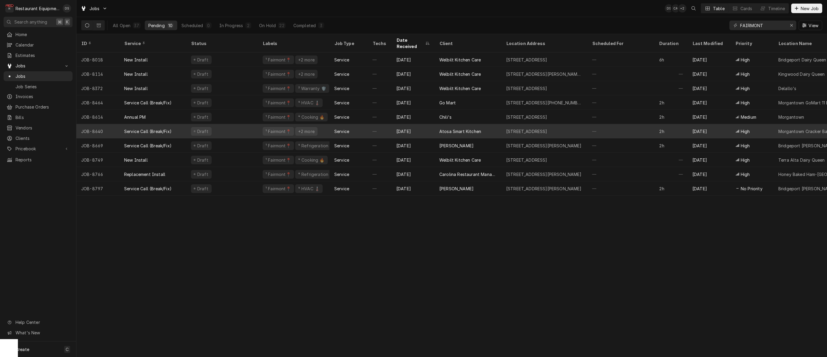
click at [177, 124] on div "Service Call (Break/Fix)" at bounding box center [152, 131] width 67 height 14
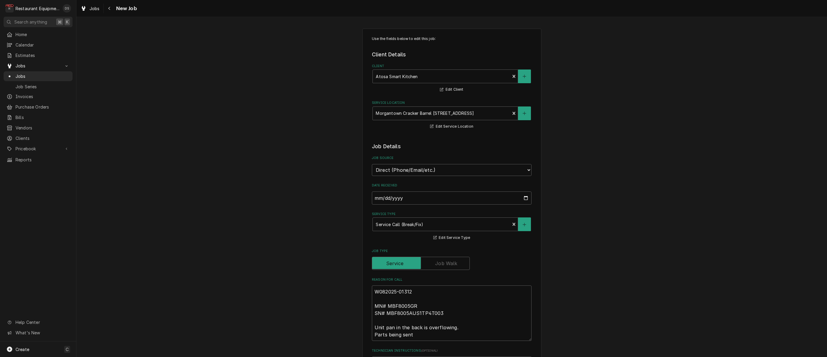
type textarea "x"
click at [111, 8] on div "Navigate back" at bounding box center [110, 8] width 6 height 6
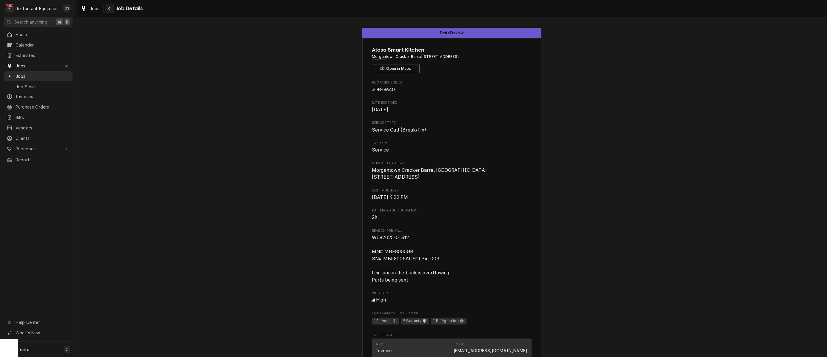
click at [109, 9] on icon "Navigate back" at bounding box center [109, 8] width 2 height 3
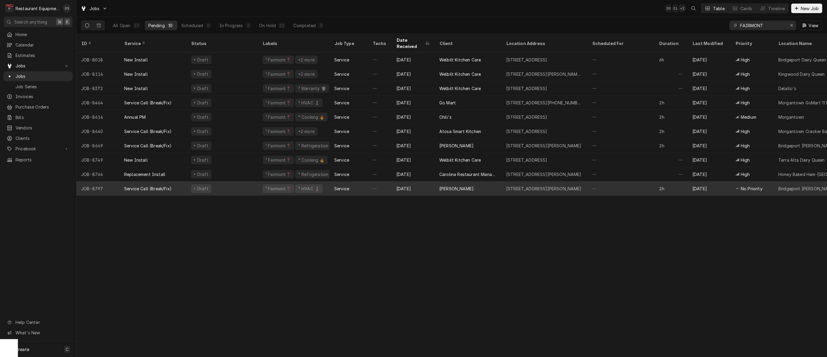
click at [209, 184] on div "Draft" at bounding box center [201, 188] width 21 height 9
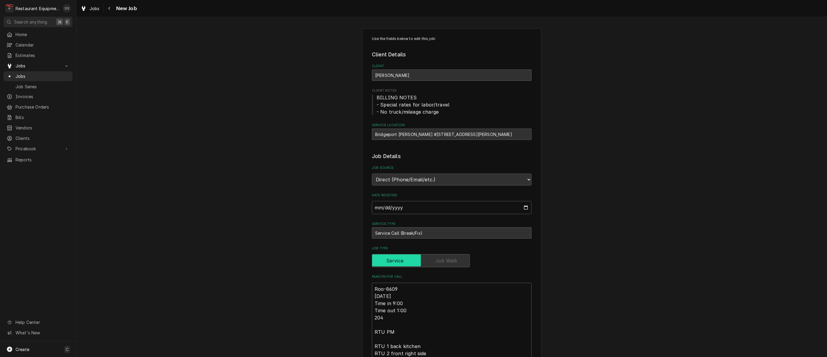
type textarea "x"
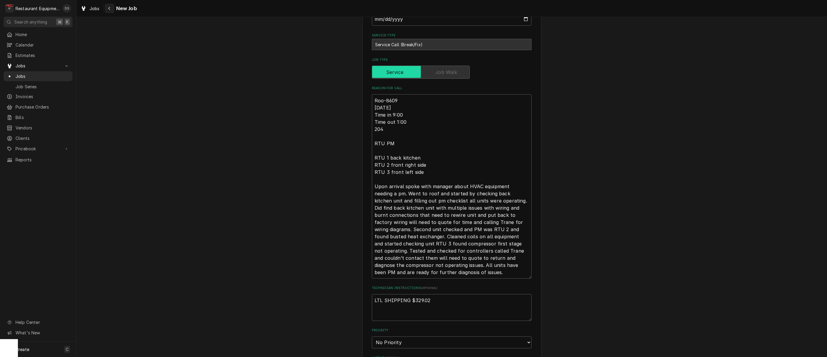
click at [108, 10] on icon "Navigate back" at bounding box center [109, 8] width 3 height 4
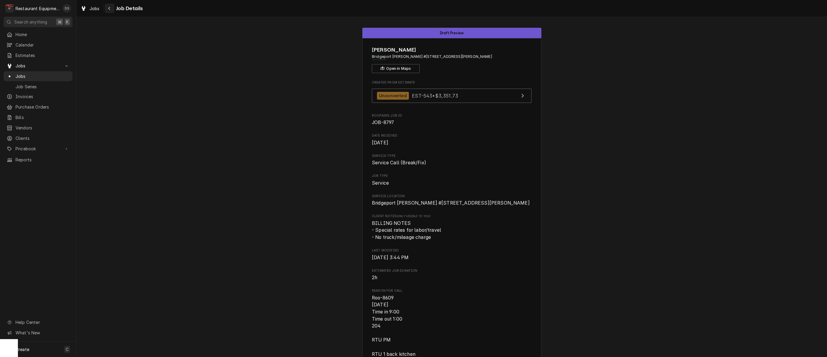
drag, startPoint x: 0, startPoint y: 0, endPoint x: 108, endPoint y: 10, distance: 108.1
click at [108, 10] on icon "Navigate back" at bounding box center [109, 8] width 3 height 4
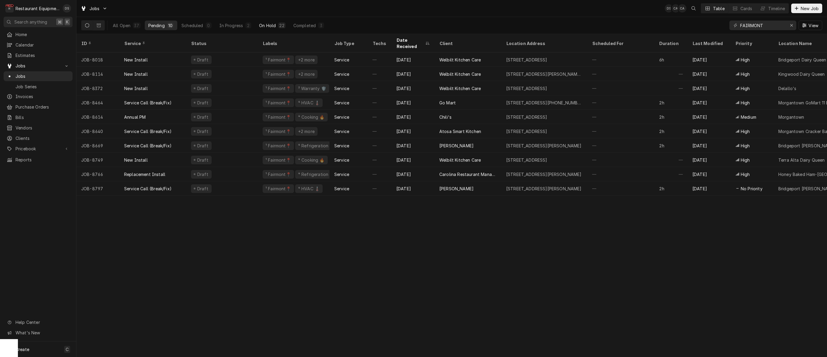
click at [269, 26] on div "On Hold" at bounding box center [267, 25] width 17 height 6
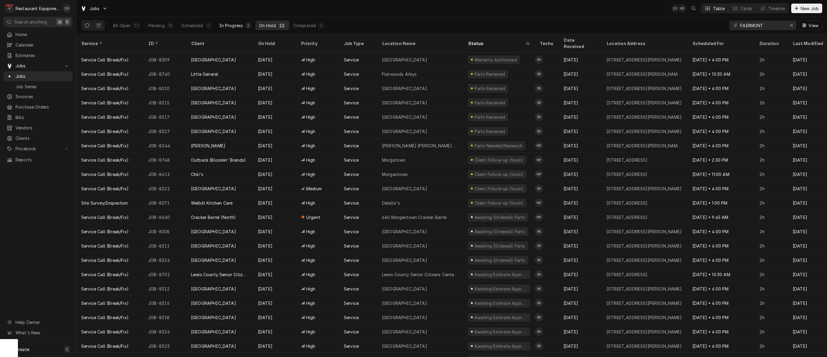
click at [228, 24] on div "In Progress" at bounding box center [231, 25] width 24 height 6
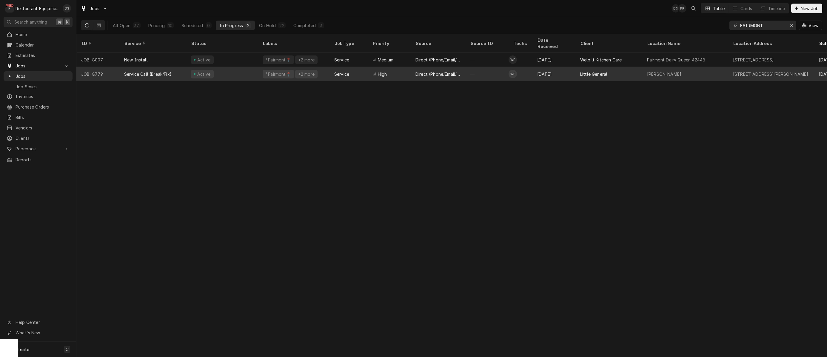
click at [411, 67] on div "Direct (Phone/Email/etc.)" at bounding box center [438, 74] width 55 height 14
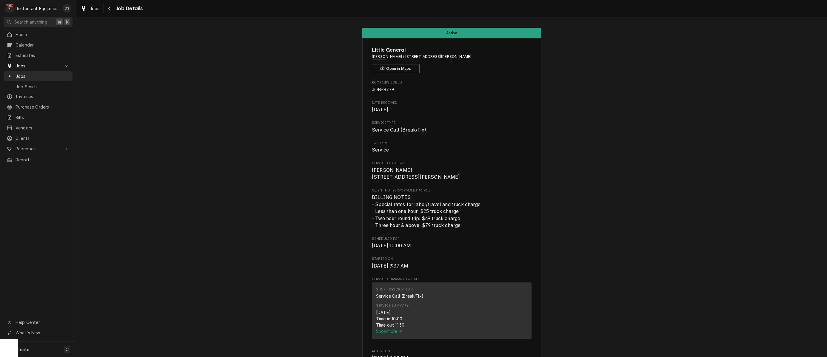
click at [387, 332] on span "Show more" at bounding box center [389, 331] width 26 height 5
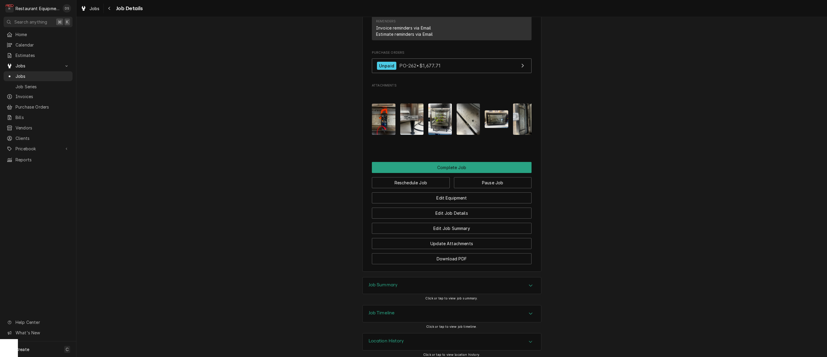
scroll to position [723, 0]
click at [462, 280] on div "Job Summary" at bounding box center [452, 286] width 178 height 17
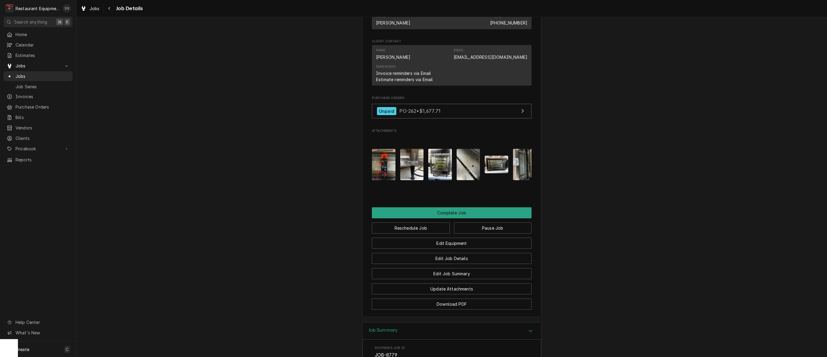
scroll to position [677, 0]
click at [488, 227] on button "Pause Job" at bounding box center [493, 228] width 78 height 11
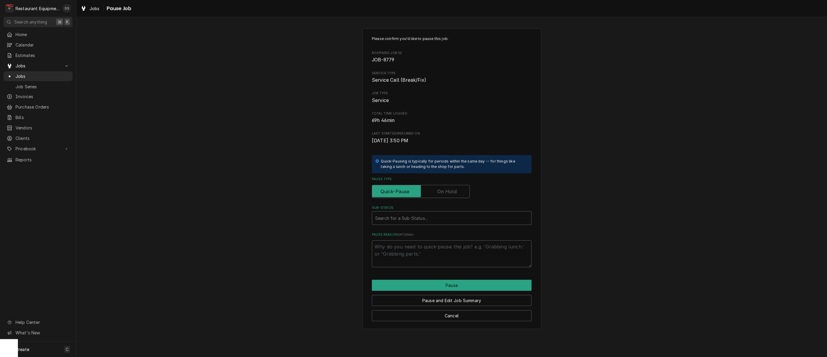
click at [439, 189] on label "Pause Type" at bounding box center [421, 191] width 98 height 13
click at [439, 189] on input "Pause Type" at bounding box center [420, 191] width 92 height 13
checkbox input "true"
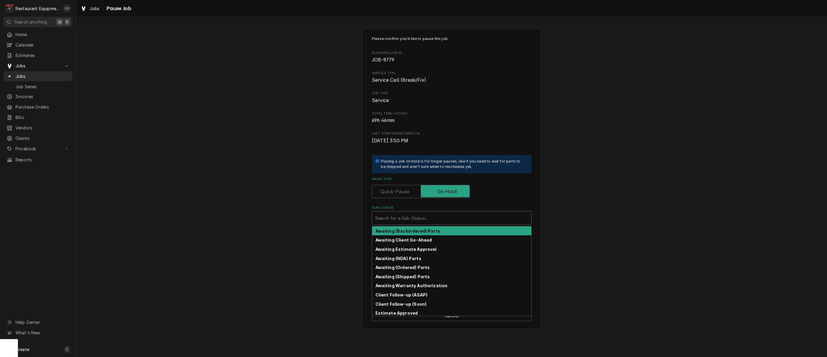
click at [395, 218] on div "Sub-Status" at bounding box center [451, 218] width 153 height 11
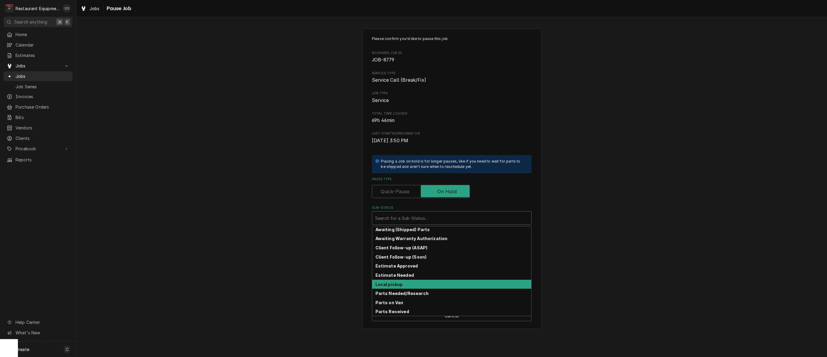
scroll to position [50, 0]
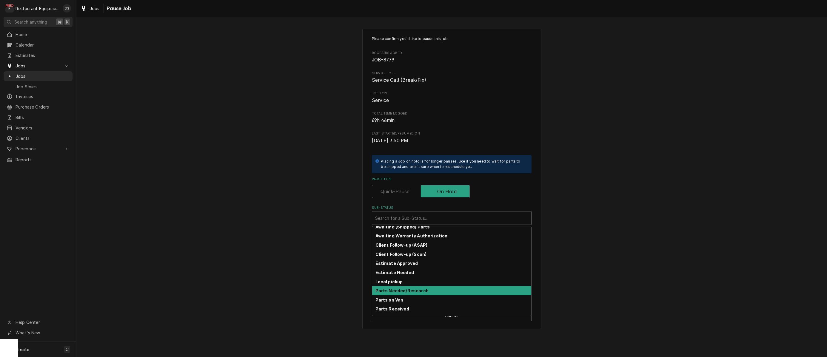
click at [408, 289] on strong "Parts Needed/Research" at bounding box center [401, 290] width 53 height 5
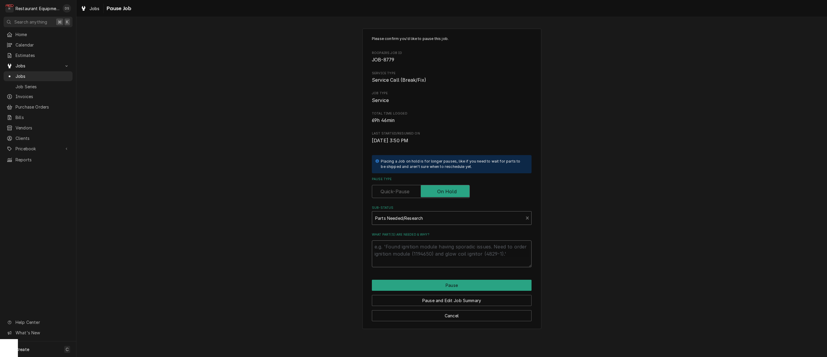
click at [426, 248] on textarea "What part(s) are needed & why?" at bounding box center [452, 253] width 160 height 27
type textarea "x"
type textarea "F"
type textarea "x"
type textarea "FO"
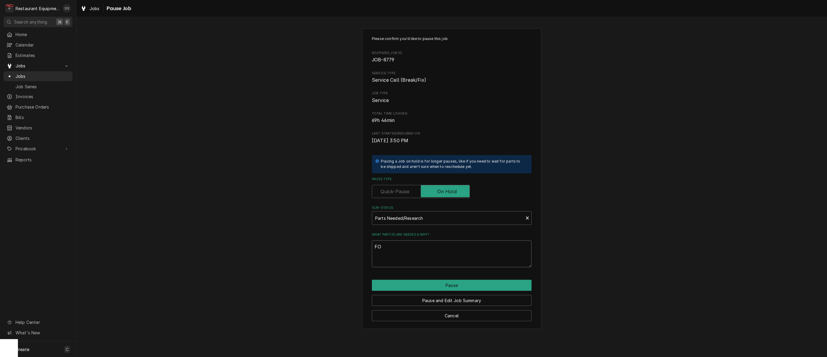
type textarea "x"
type textarea "FOL"
type textarea "x"
type textarea "FOLL"
type textarea "x"
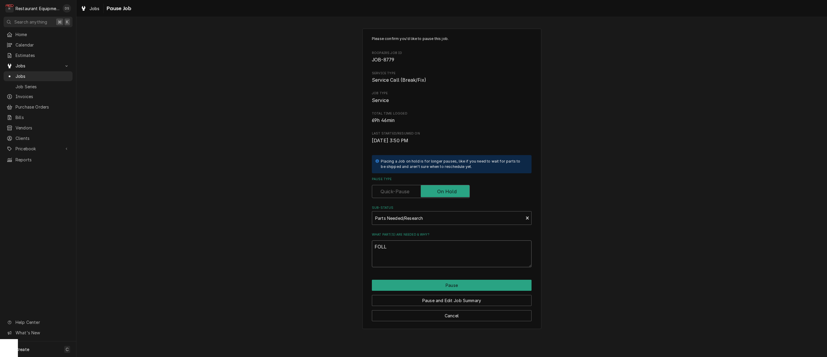
type textarea "FOLLO"
type textarea "x"
type textarea "FOLLOW"
type textarea "x"
type textarea "FOLLOW"
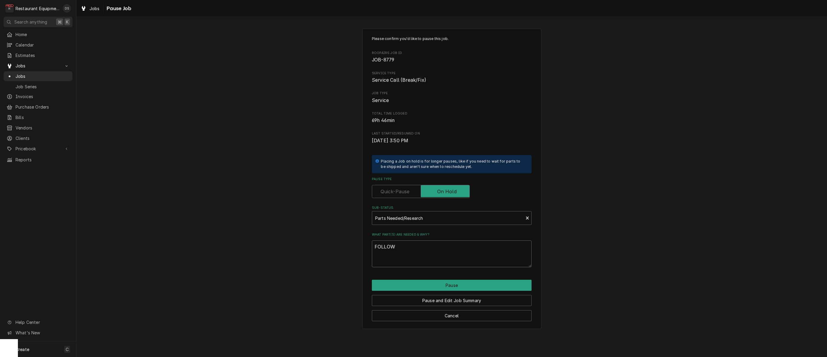
type textarea "x"
type textarea "FOLLOW U"
type textarea "x"
type textarea "FOLLOW UP"
type textarea "x"
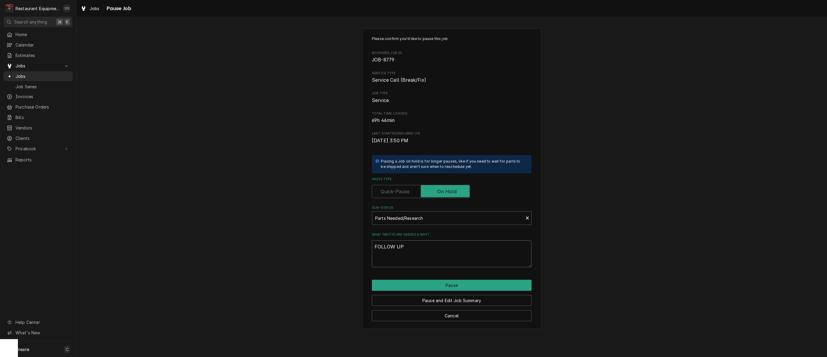
type textarea "FOLLOW UP"
type textarea "x"
type textarea "FOLLOW UP O"
type textarea "x"
type textarea "FOLLOW UP ON"
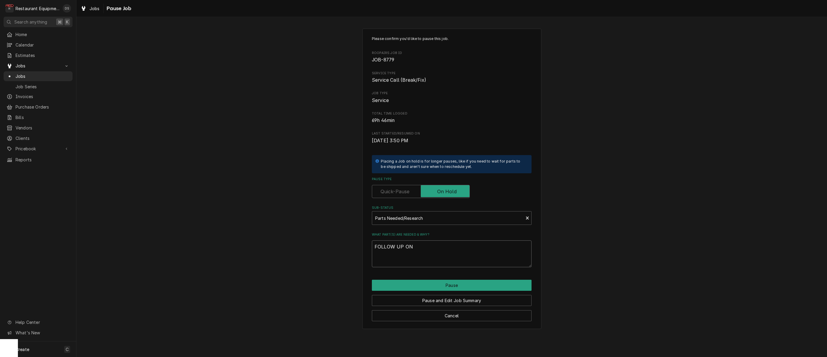
type textarea "x"
type textarea "FOLLOW UP ON"
type textarea "x"
type textarea "FOLLOW UP ON C"
type textarea "x"
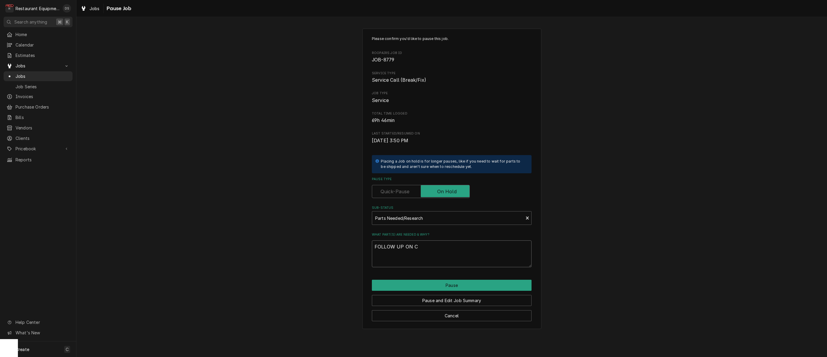
type textarea "FOLLOW UP ON CO"
type textarea "x"
type textarea "FOLLOW UP ON COR"
type textarea "x"
type textarea "FOLLOW UP ON CORR"
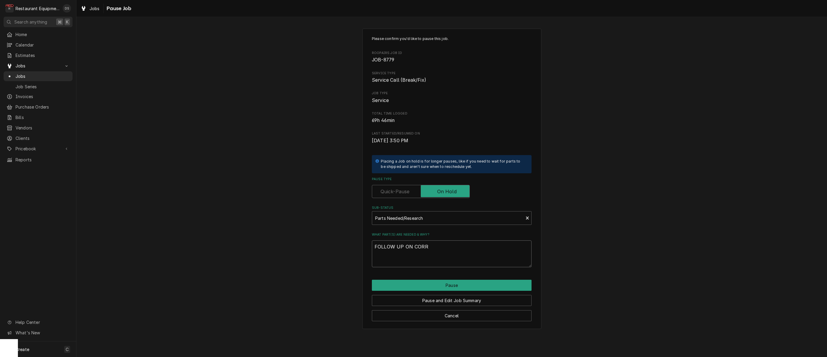
type textarea "x"
type textarea "FOLLOW UP ON CORRE"
type textarea "x"
type textarea "FOLLOW UP ON CORREC"
type textarea "x"
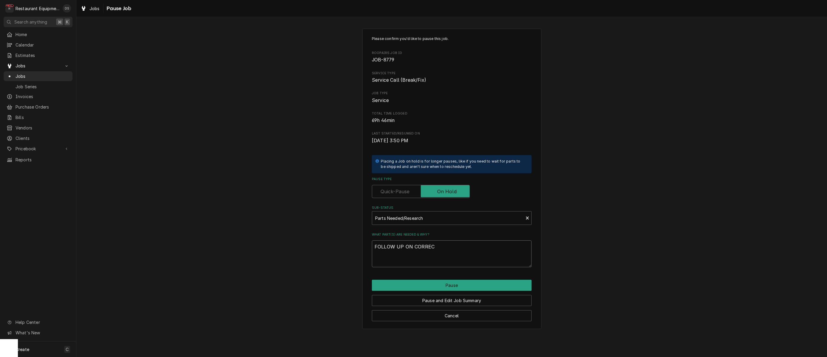
type textarea "FOLLOW UP ON CORRECT"
type textarea "x"
type textarea "FOLLOW UP ON CORRECT"
type textarea "x"
type textarea "FOLLOW UP ON CORRECT P"
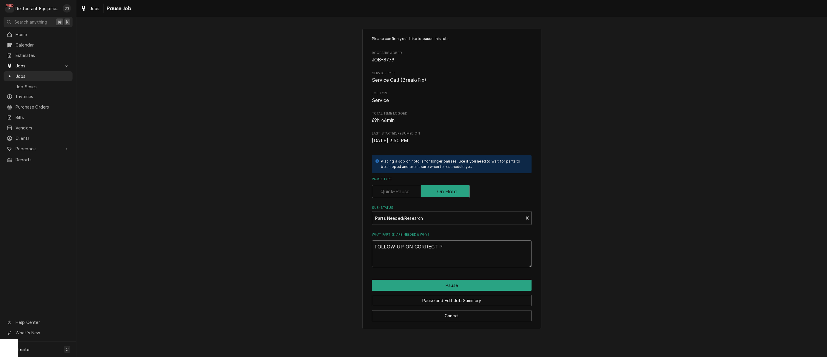
type textarea "x"
type textarea "FOLLOW UP ON CORRECT PA"
type textarea "x"
type textarea "FOLLOW UP ON CORRECT PAR"
type textarea "x"
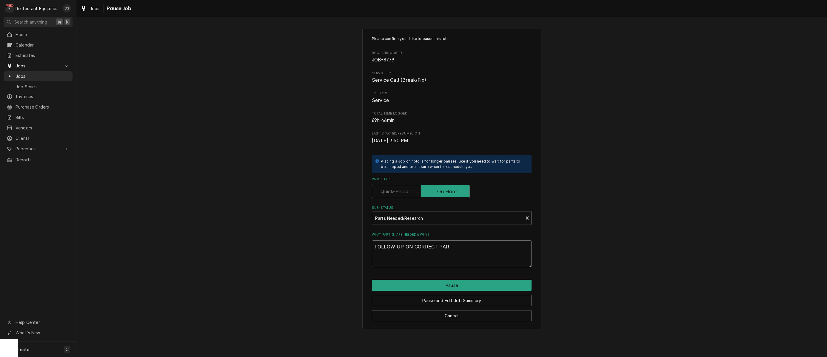
type textarea "FOLLOW UP ON CORRECT PART"
type textarea "x"
type textarea "FOLLOW UP ON CORRECT PARTS"
click at [424, 286] on button "Pause" at bounding box center [452, 285] width 160 height 11
type textarea "x"
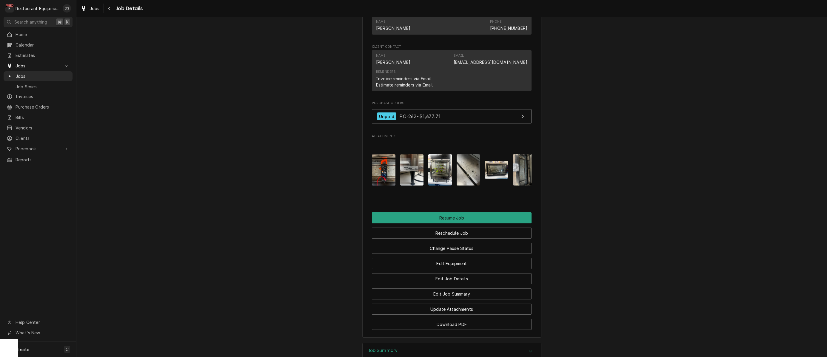
scroll to position [570, 0]
click at [112, 6] on div "Navigate back" at bounding box center [110, 8] width 6 height 6
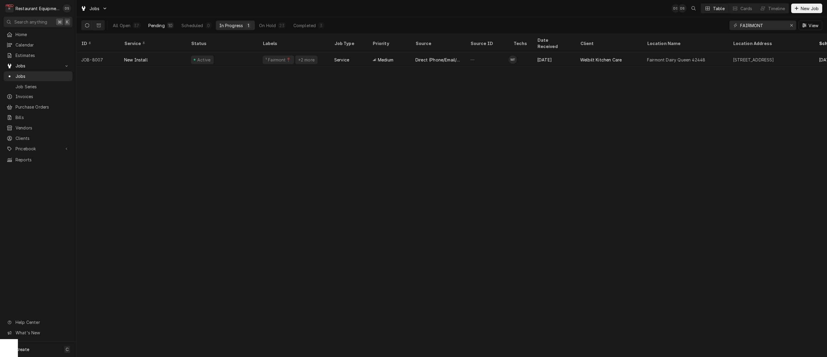
click at [163, 24] on div "Pending" at bounding box center [156, 25] width 16 height 6
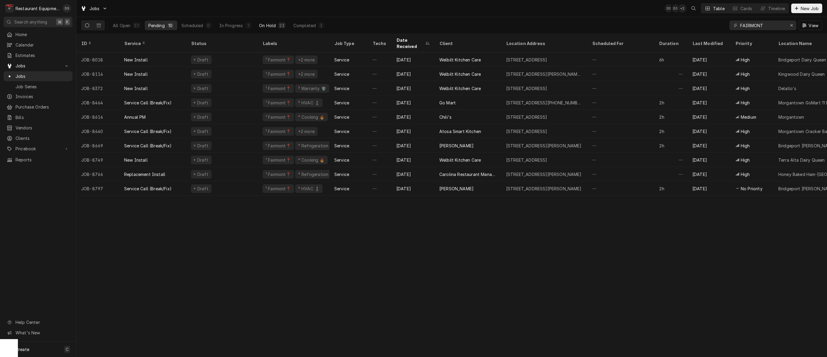
click at [272, 25] on div "On Hold" at bounding box center [267, 25] width 17 height 6
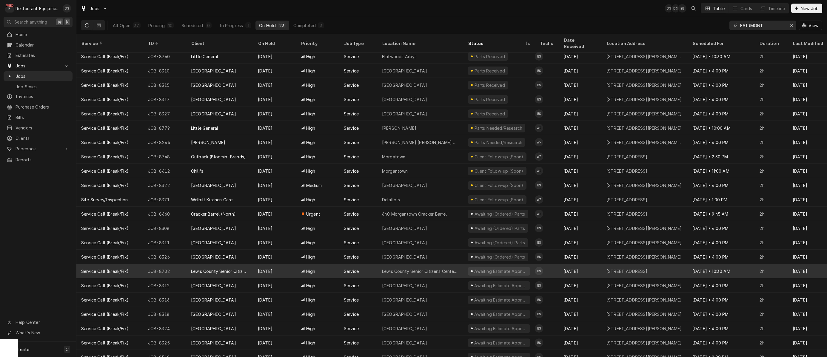
scroll to position [0, 1]
click at [463, 264] on div "Awaiting Estimate Approval" at bounding box center [499, 271] width 72 height 14
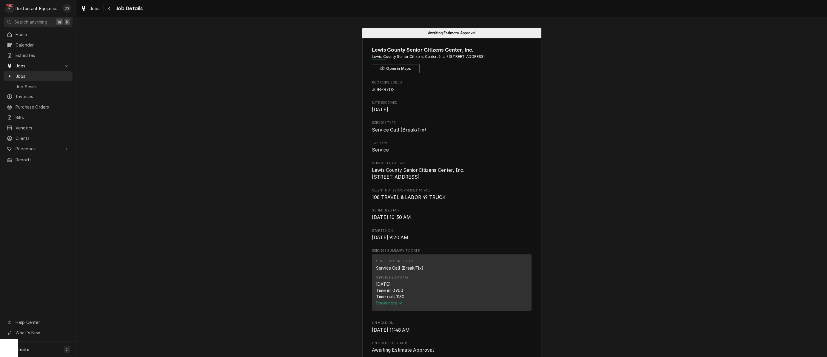
click at [397, 306] on span "Show more" at bounding box center [389, 302] width 26 height 5
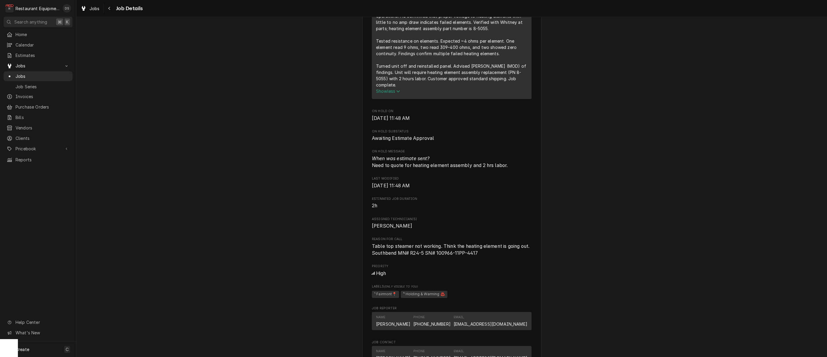
scroll to position [364, 0]
click at [110, 7] on icon "Navigate back" at bounding box center [109, 8] width 3 height 4
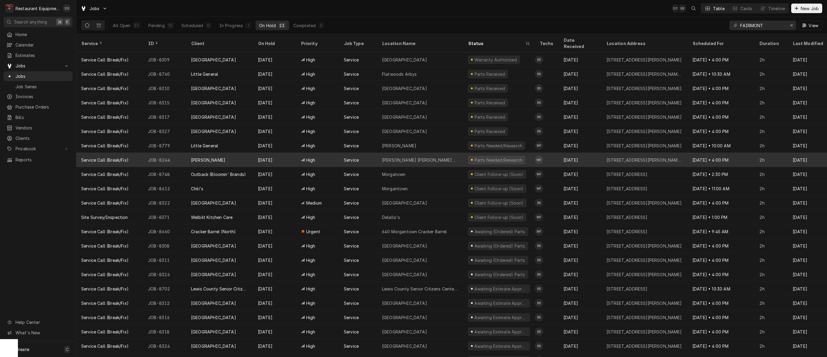
click at [455, 154] on div "[PERSON_NAME] [PERSON_NAME] #349" at bounding box center [420, 160] width 86 height 14
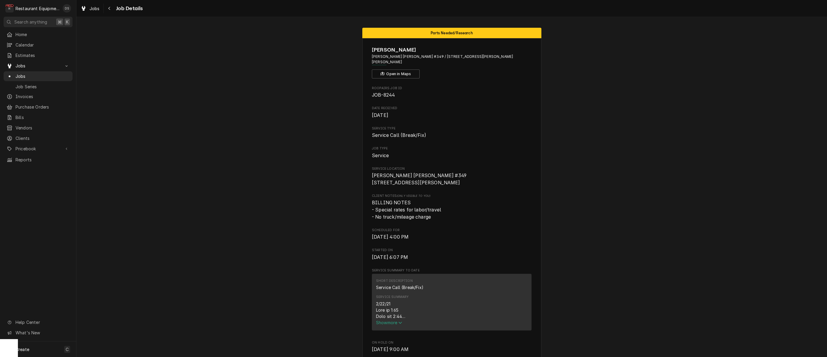
click at [393, 320] on span "Show more" at bounding box center [389, 322] width 26 height 5
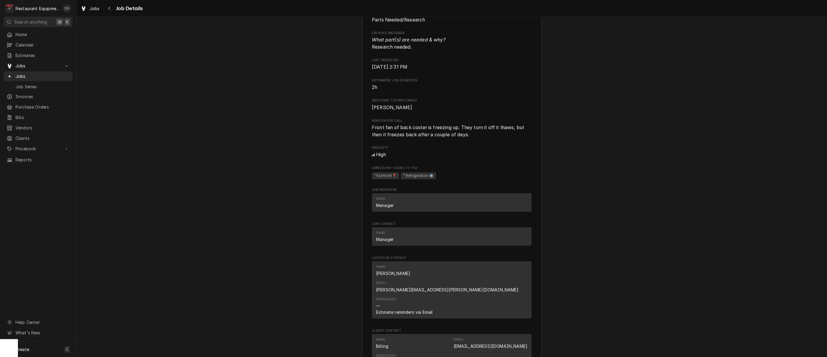
scroll to position [570, 0]
click at [108, 10] on icon "Navigate back" at bounding box center [109, 8] width 3 height 4
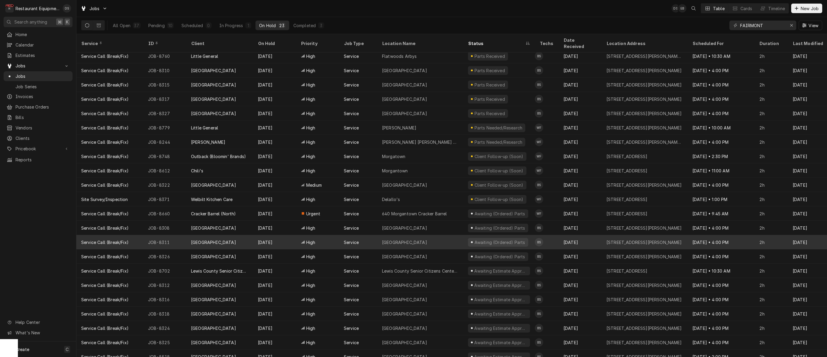
scroll to position [18, 0]
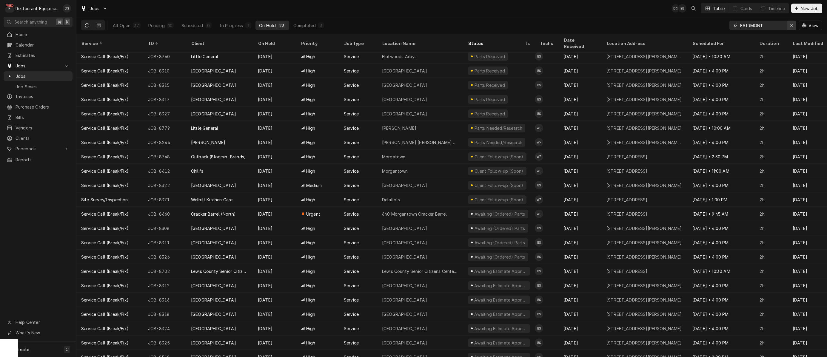
click at [789, 25] on div "Erase input" at bounding box center [791, 25] width 6 height 6
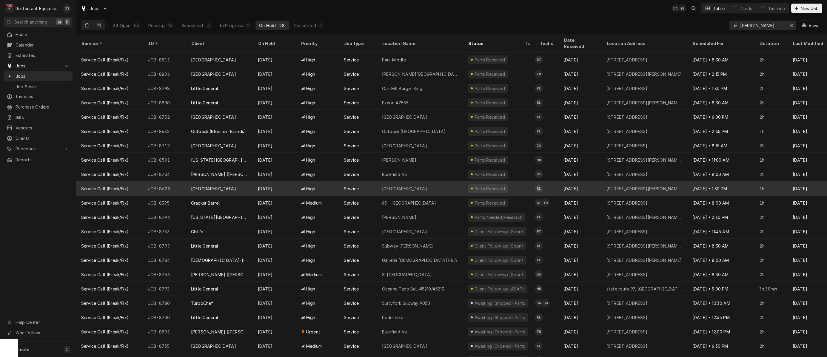
type input "[PERSON_NAME]"
click at [531, 182] on div "Parts Received" at bounding box center [499, 188] width 72 height 14
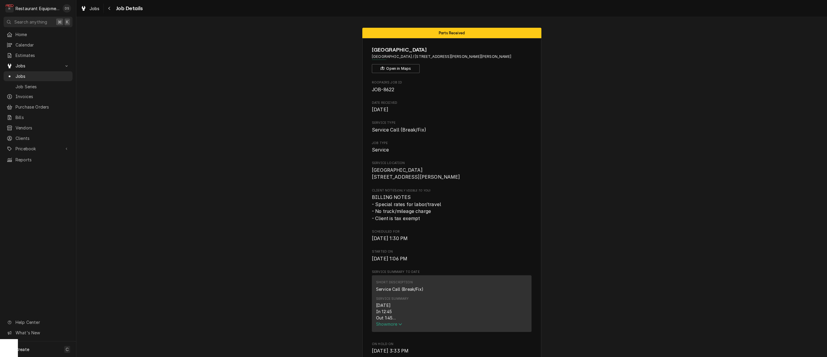
click at [397, 324] on span "Show more" at bounding box center [389, 324] width 26 height 5
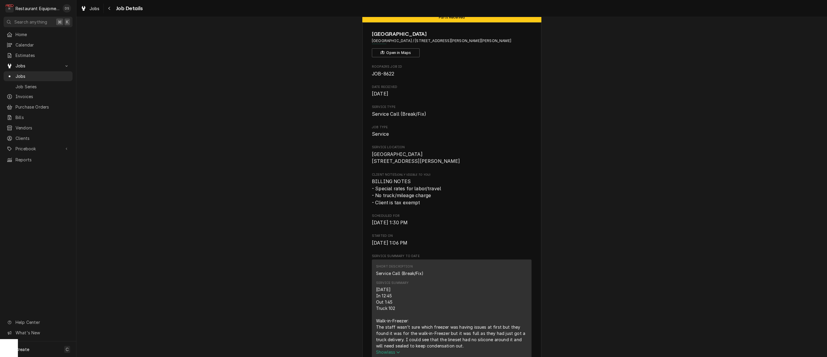
scroll to position [16, 0]
click at [112, 8] on div "Navigate back" at bounding box center [110, 8] width 6 height 6
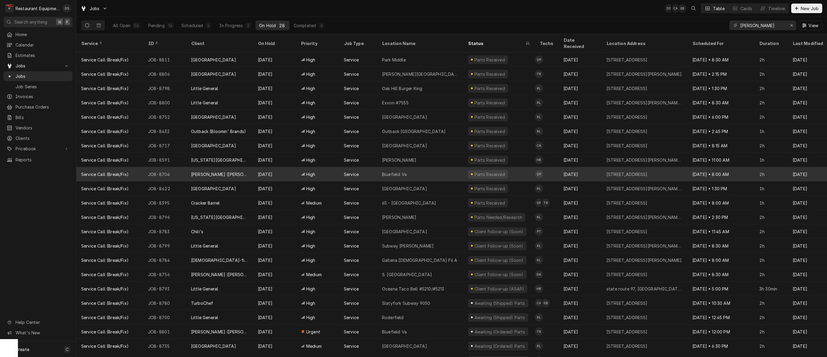
click at [329, 169] on div "High" at bounding box center [317, 174] width 43 height 14
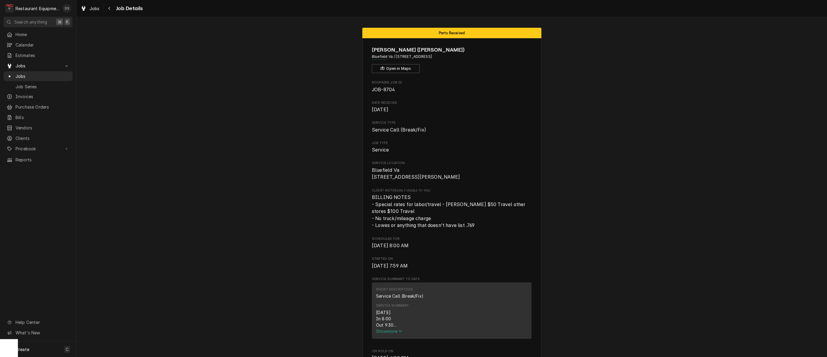
click at [389, 334] on span "Show more" at bounding box center [389, 331] width 26 height 5
click at [109, 9] on icon "Navigate back" at bounding box center [109, 8] width 3 height 4
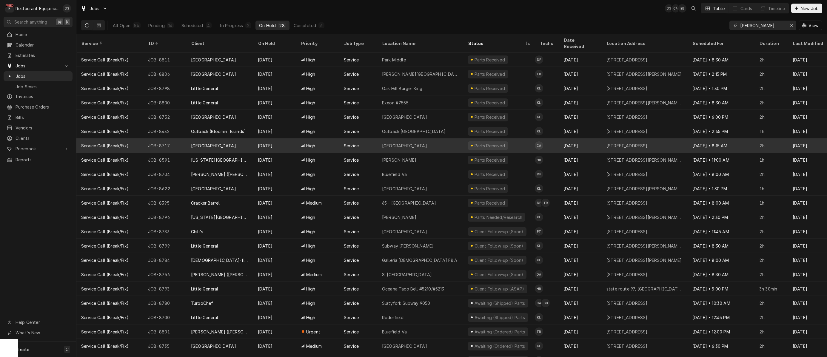
click at [271, 140] on div "Sep 5" at bounding box center [274, 145] width 43 height 14
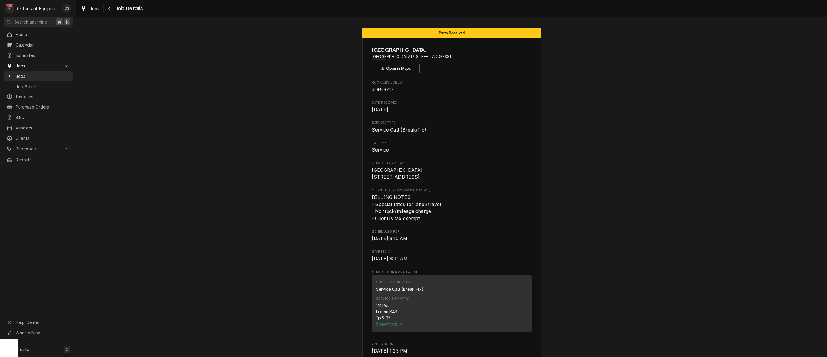
click at [391, 325] on span "Show more" at bounding box center [389, 324] width 26 height 5
click at [110, 10] on div "Navigate back" at bounding box center [110, 8] width 6 height 6
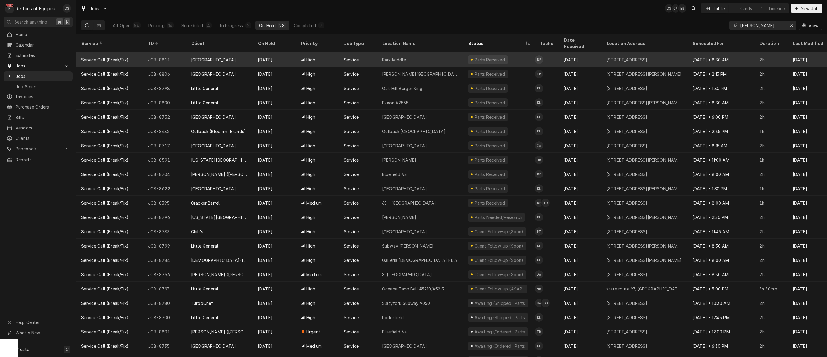
click at [432, 55] on div "Park Middle" at bounding box center [420, 60] width 86 height 14
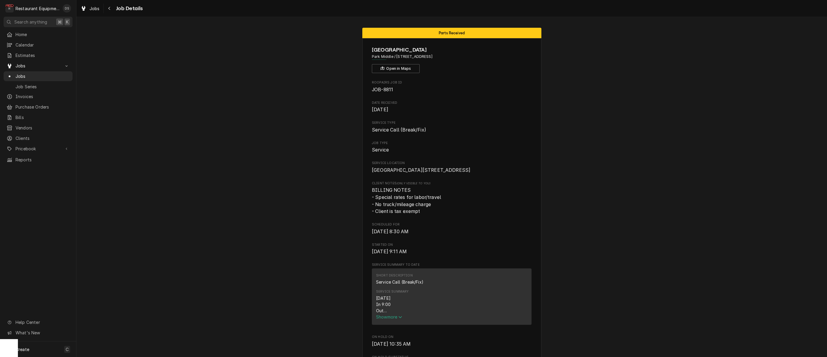
click at [384, 320] on span "Show more" at bounding box center [389, 316] width 26 height 5
click at [107, 6] on div "Navigate back" at bounding box center [110, 8] width 6 height 6
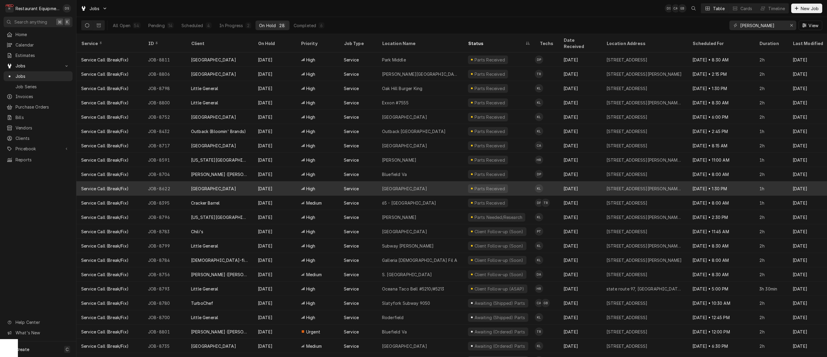
click at [455, 181] on div "[GEOGRAPHIC_DATA]" at bounding box center [420, 188] width 86 height 14
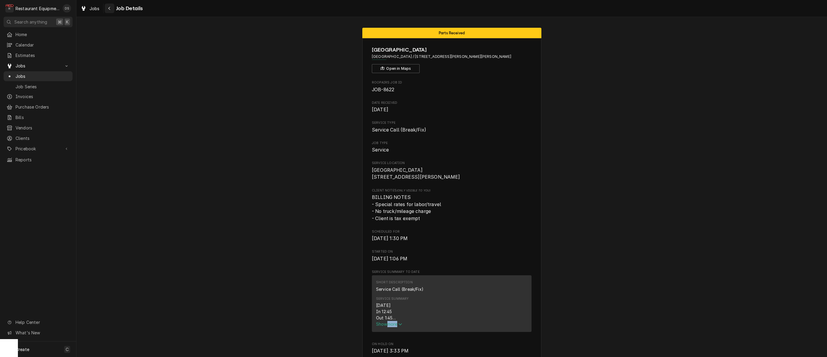
click at [110, 8] on icon "Navigate back" at bounding box center [109, 8] width 3 height 4
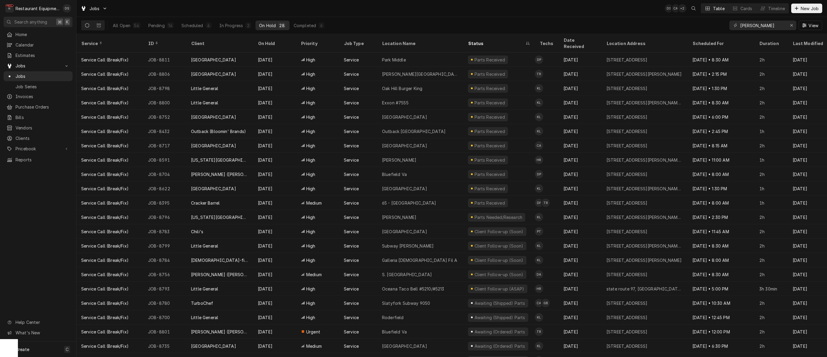
scroll to position [9, 18]
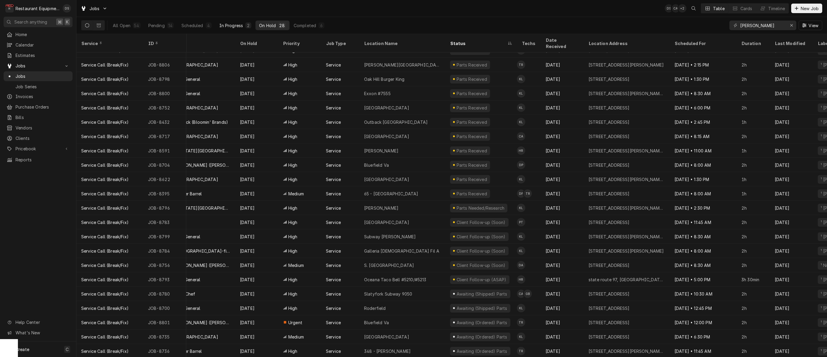
click at [228, 29] on button "In Progress 2" at bounding box center [235, 26] width 39 height 10
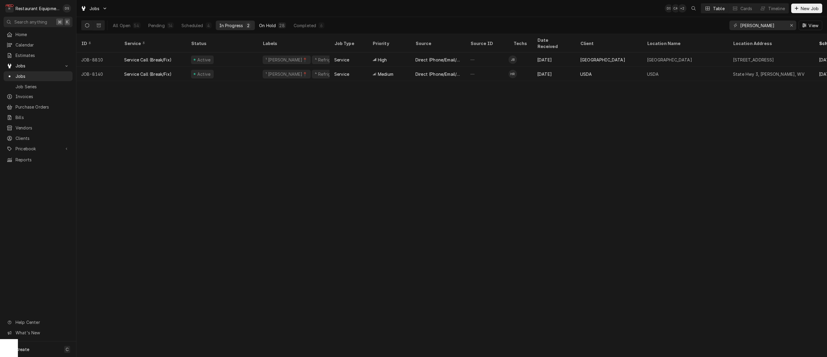
click at [267, 23] on div "On Hold" at bounding box center [267, 25] width 17 height 6
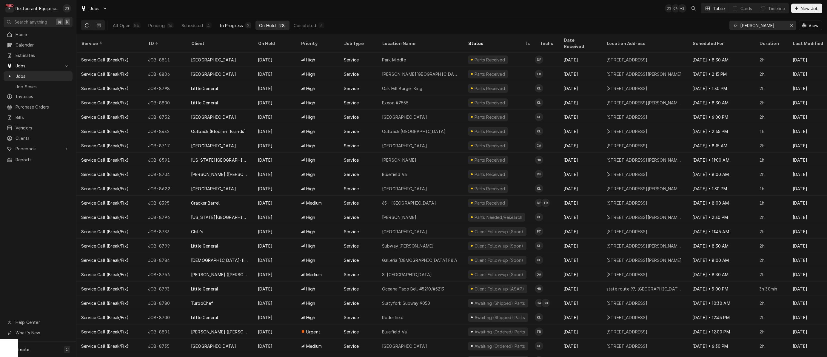
click at [226, 24] on div "In Progress" at bounding box center [231, 25] width 24 height 6
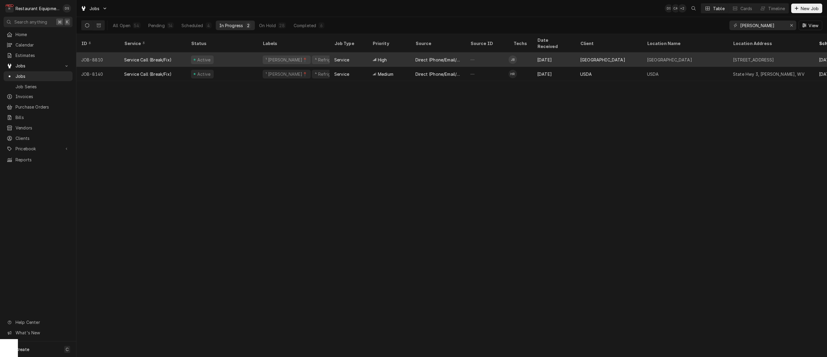
click at [492, 53] on div "—" at bounding box center [486, 60] width 43 height 14
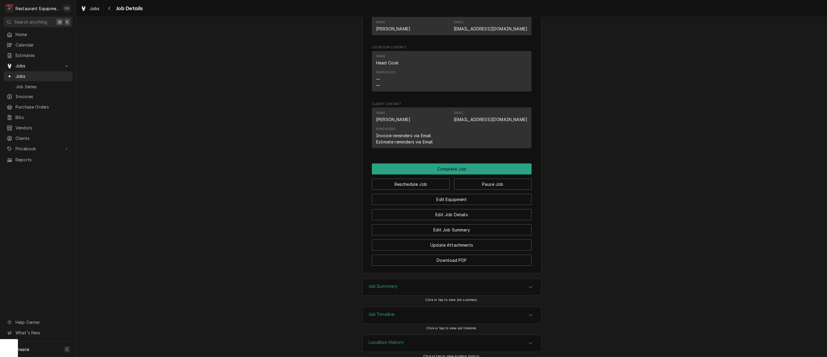
scroll to position [527, 0]
click at [473, 179] on button "Pause Job" at bounding box center [493, 184] width 78 height 11
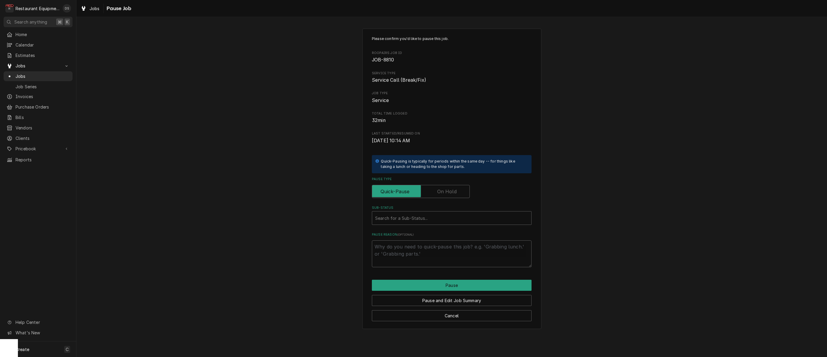
click at [448, 189] on label "Pause Type" at bounding box center [421, 191] width 98 height 13
click at [448, 189] on input "Pause Type" at bounding box center [420, 191] width 92 height 13
checkbox input "true"
click at [411, 216] on div "Search for a Sub-Status..." at bounding box center [451, 218] width 153 height 6
click at [150, 38] on div "Please confirm you'd like to pause this job. Roopairs Job ID JOB-8810 Service T…" at bounding box center [451, 178] width 750 height 311
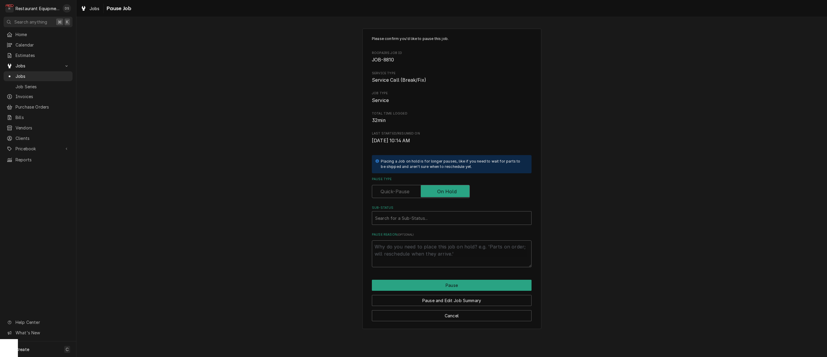
click at [250, 101] on div "Please confirm you'd like to pause this job. Roopairs Job ID JOB-8810 Service T…" at bounding box center [451, 178] width 750 height 311
click at [446, 314] on button "Cancel" at bounding box center [452, 315] width 160 height 11
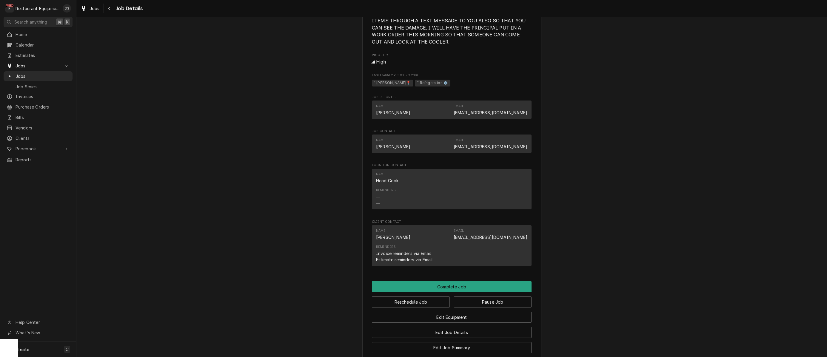
scroll to position [485, 0]
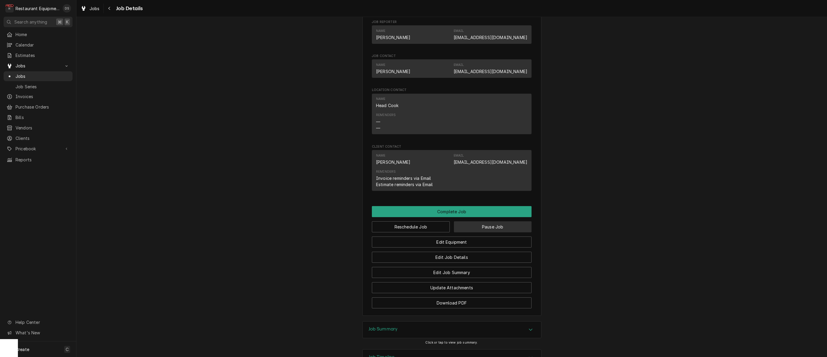
click at [462, 223] on button "Pause Job" at bounding box center [493, 226] width 78 height 11
type textarea "x"
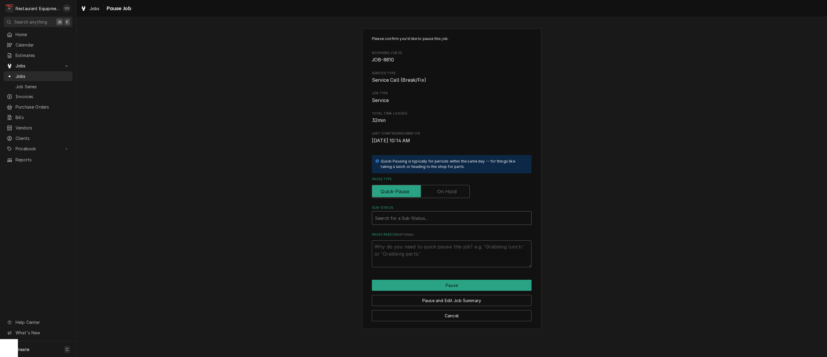
click at [444, 215] on div "Sub-Status" at bounding box center [451, 218] width 153 height 11
click at [449, 188] on label "Pause Type" at bounding box center [421, 191] width 98 height 13
click at [449, 188] on input "Pause Type" at bounding box center [420, 191] width 92 height 13
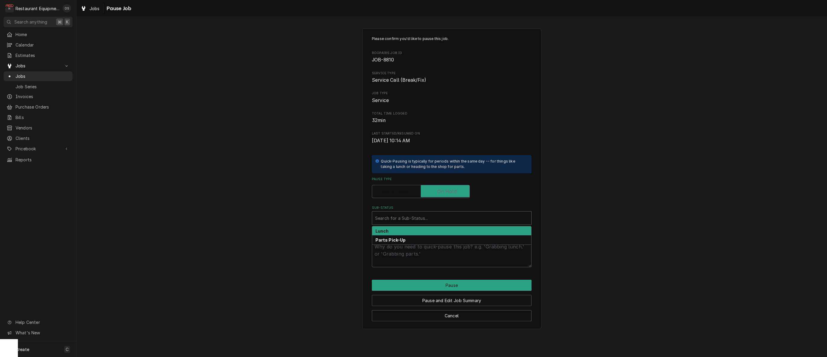
checkbox input "true"
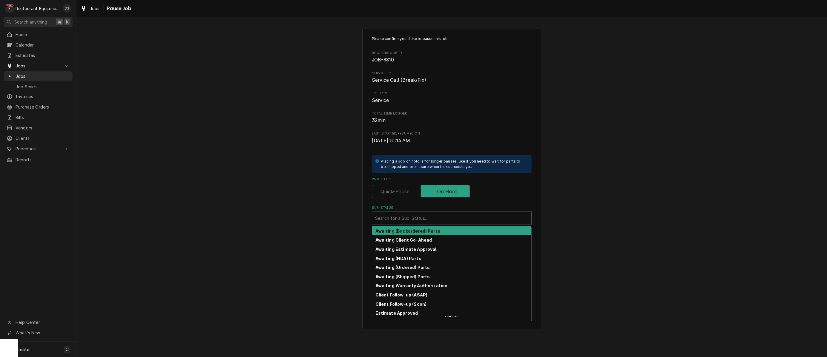
click at [412, 216] on div "Search for a Sub-Status..." at bounding box center [451, 218] width 153 height 6
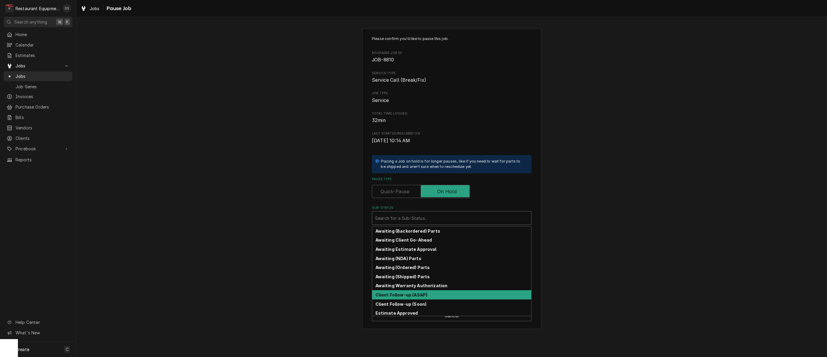
click at [398, 290] on div "Client Follow-up (ASAP)" at bounding box center [451, 294] width 159 height 9
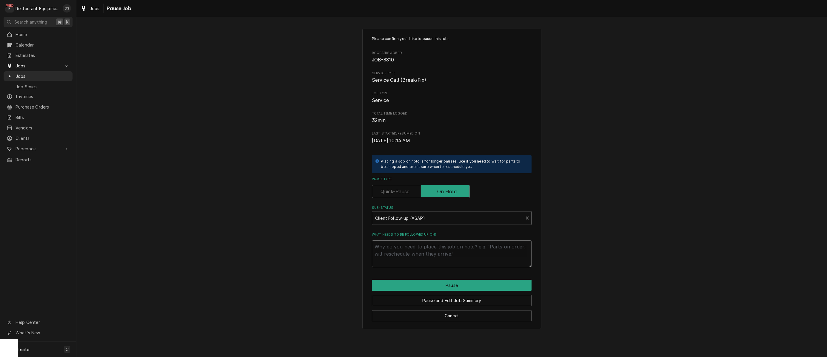
click at [408, 249] on textarea "What needs to be followed up on?" at bounding box center [452, 253] width 160 height 27
type textarea "x"
type textarea "n"
type textarea "x"
type textarea "ne"
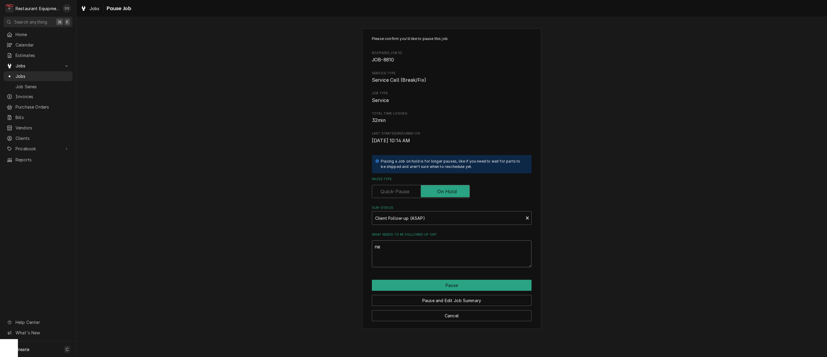
type textarea "x"
type textarea "nee"
type textarea "x"
type textarea "need"
type textarea "x"
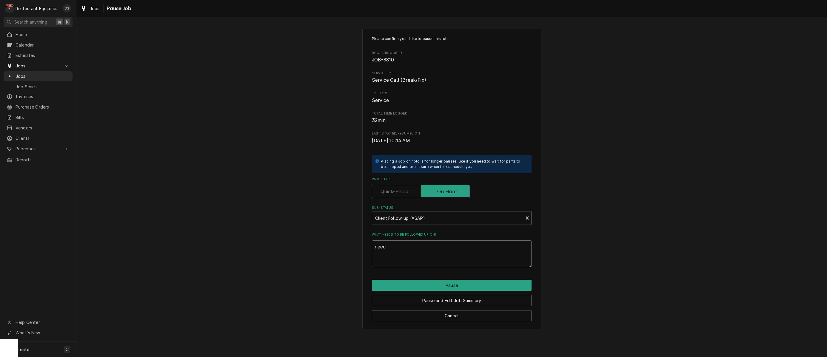
type textarea "need"
type textarea "x"
type textarea "need t"
type textarea "x"
type textarea "need to"
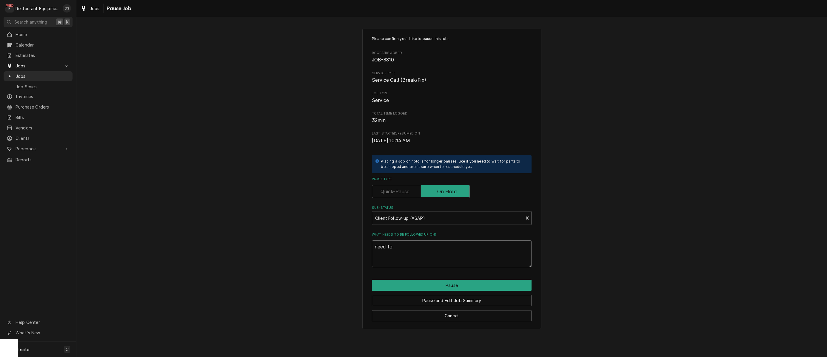
type textarea "x"
type textarea "need to"
type textarea "x"
type textarea "need to r"
type textarea "x"
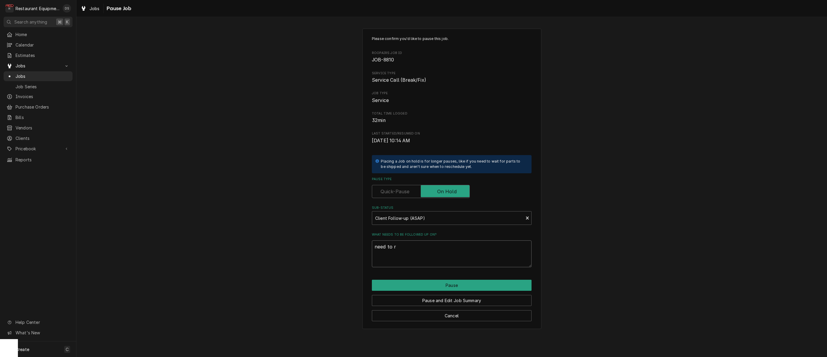
type textarea "need to ru"
type textarea "x"
type textarea "need to run"
click at [409, 282] on button "Pause" at bounding box center [452, 285] width 160 height 11
type textarea "x"
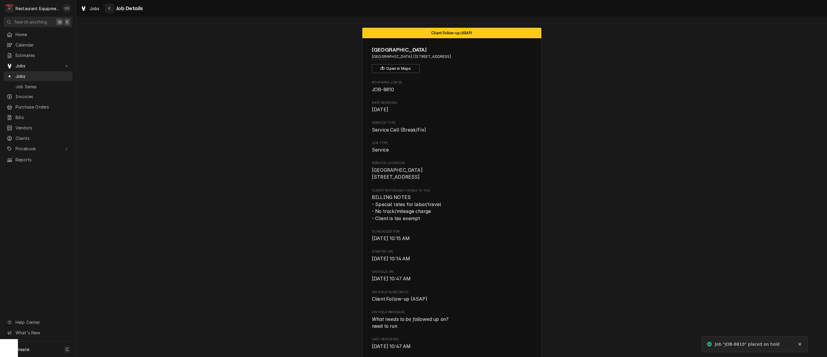
click at [112, 5] on div "Navigate back" at bounding box center [110, 8] width 6 height 6
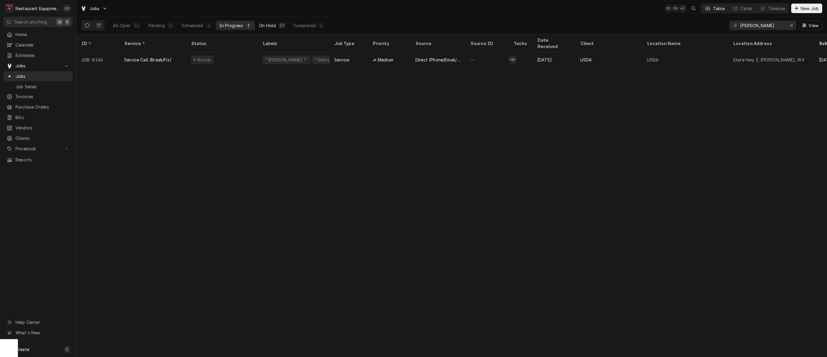
click at [264, 24] on div "On Hold" at bounding box center [267, 25] width 17 height 6
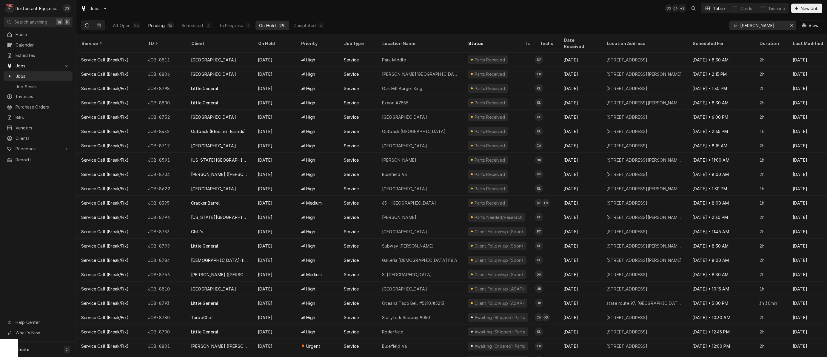
click at [154, 27] on div "Pending" at bounding box center [156, 25] width 16 height 6
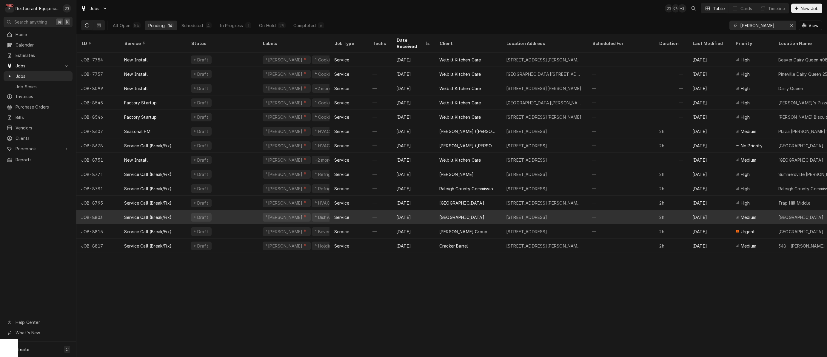
click at [427, 210] on div "[DATE]" at bounding box center [412, 217] width 43 height 14
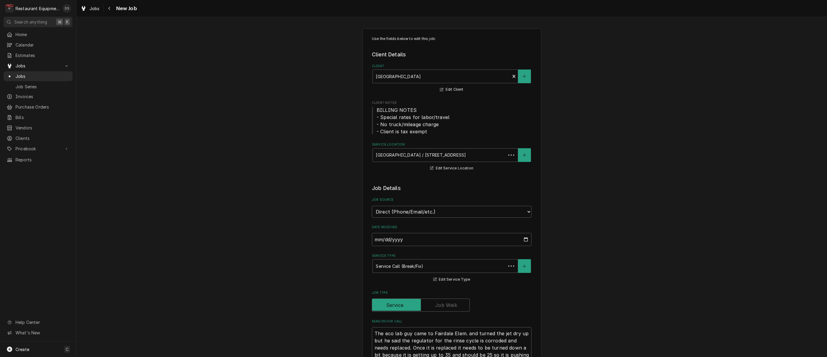
type textarea "x"
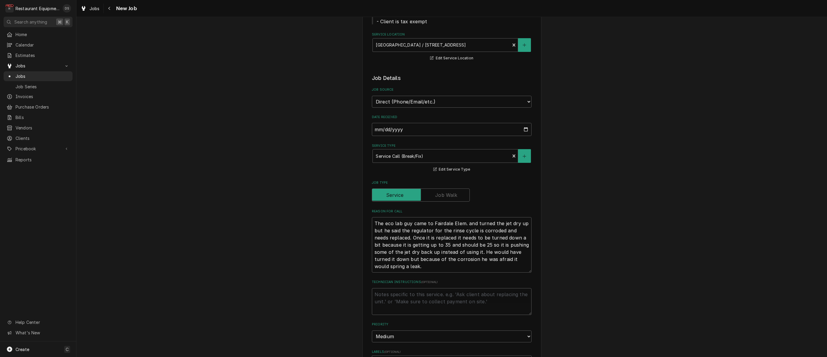
scroll to position [117, 0]
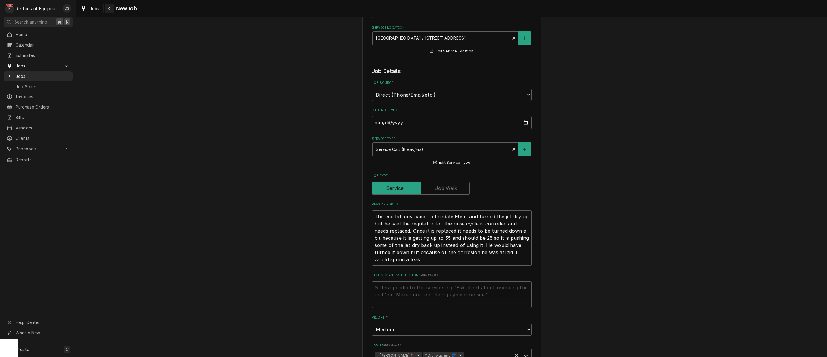
click at [111, 10] on div "Navigate back" at bounding box center [110, 8] width 6 height 6
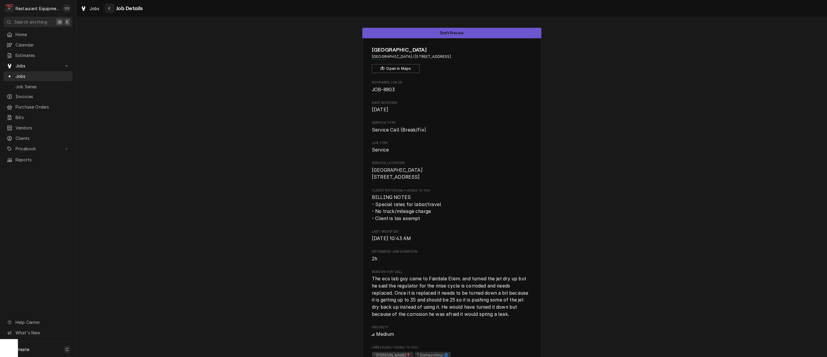
click at [108, 8] on icon "Navigate back" at bounding box center [109, 8] width 3 height 4
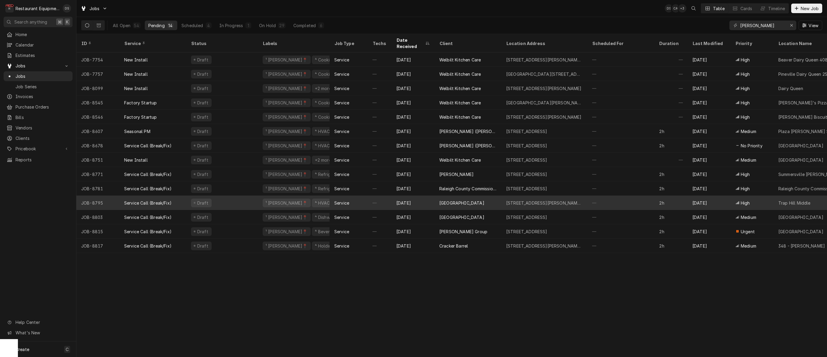
click at [466, 200] on div "[GEOGRAPHIC_DATA]" at bounding box center [461, 203] width 45 height 6
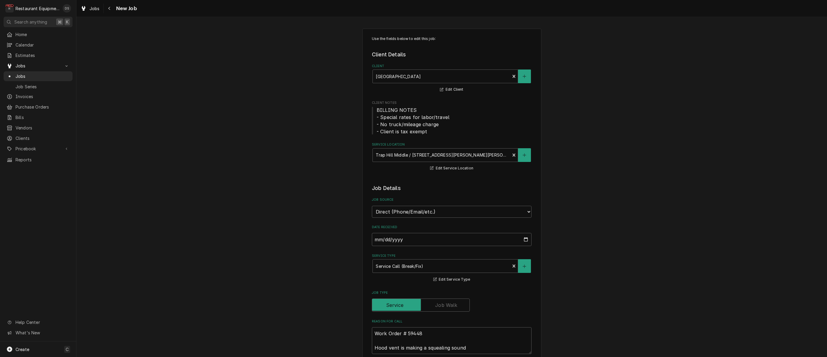
type textarea "x"
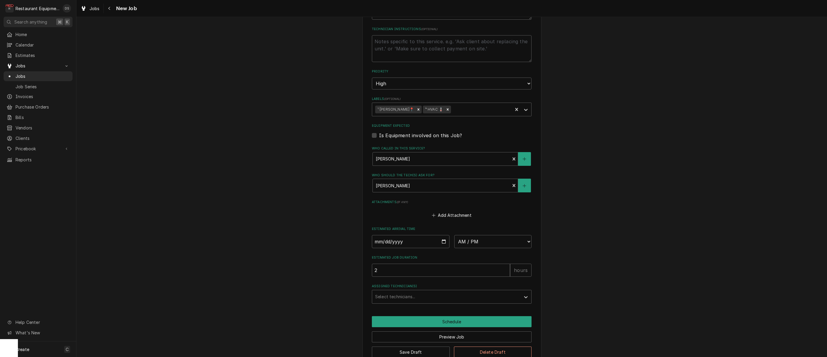
scroll to position [334, 0]
click at [386, 235] on input "Date" at bounding box center [411, 241] width 78 height 13
type input "2025-09-08"
type textarea "x"
select select "11:00:00"
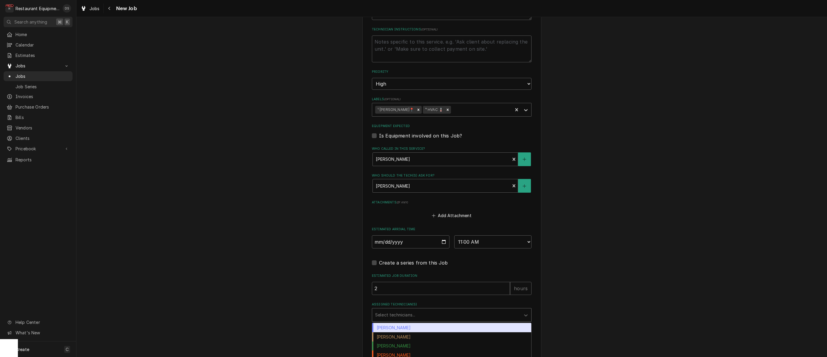
click at [438, 310] on div "Assigned Technician(s)" at bounding box center [446, 315] width 142 height 11
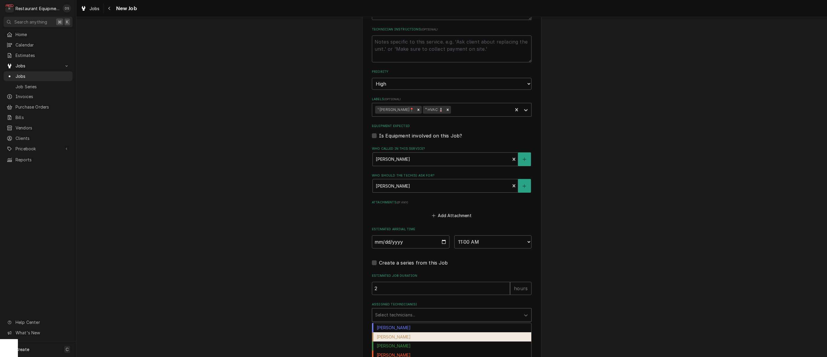
click at [410, 332] on div "Chuck Almond" at bounding box center [451, 336] width 159 height 9
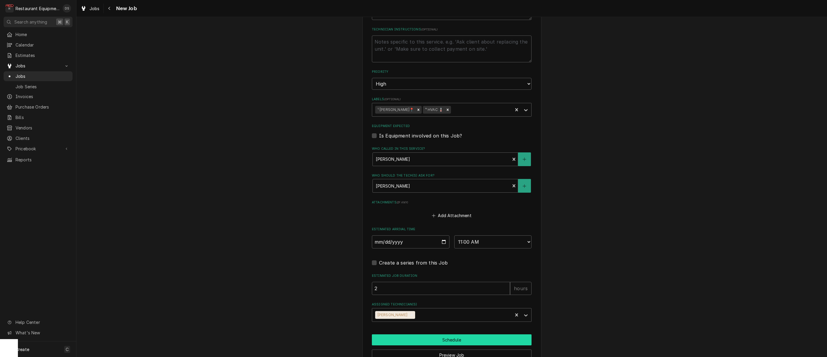
click at [468, 334] on button "Schedule" at bounding box center [452, 339] width 160 height 11
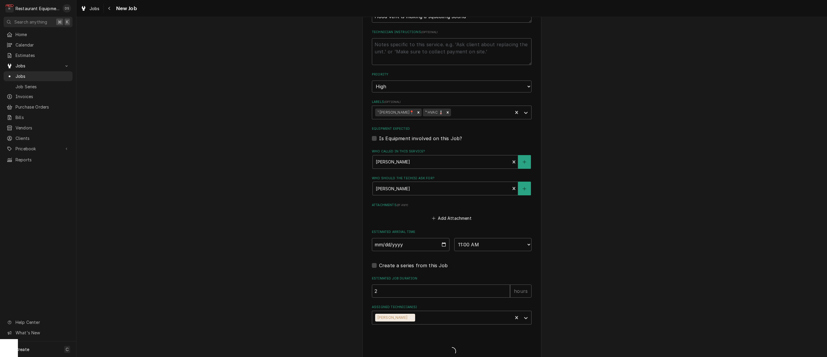
type textarea "x"
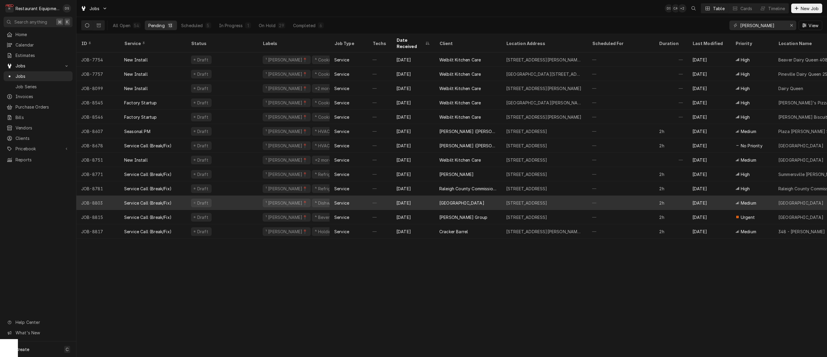
click at [484, 200] on div "Raleigh County Schools" at bounding box center [461, 203] width 45 height 6
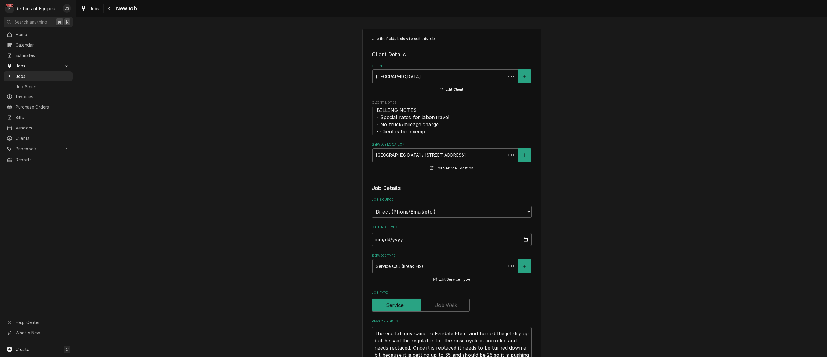
type textarea "x"
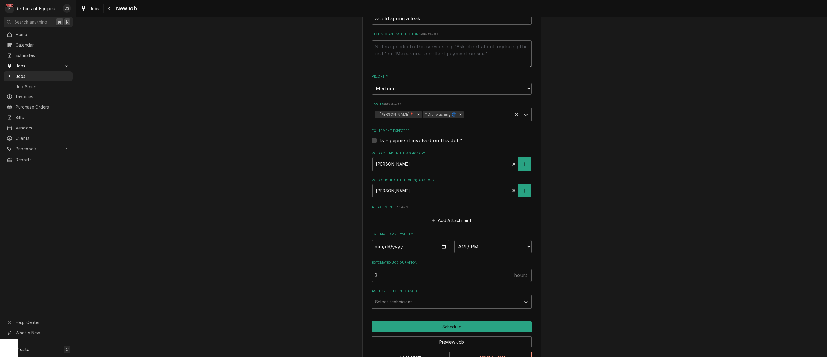
scroll to position [359, 0]
click at [385, 240] on input "Date" at bounding box center [411, 246] width 78 height 13
type input "2025-09-08"
type textarea "x"
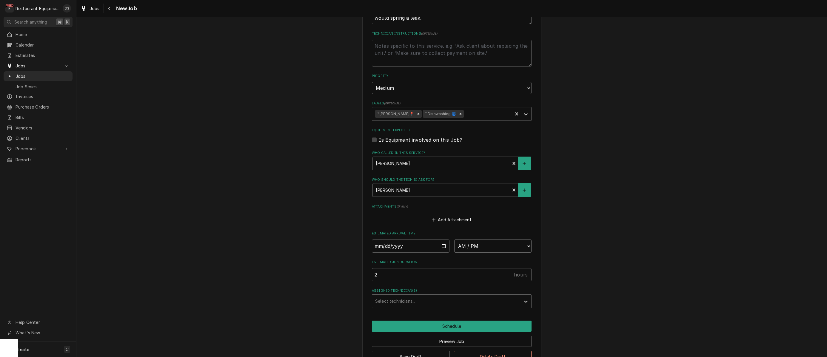
select select "11:45:00"
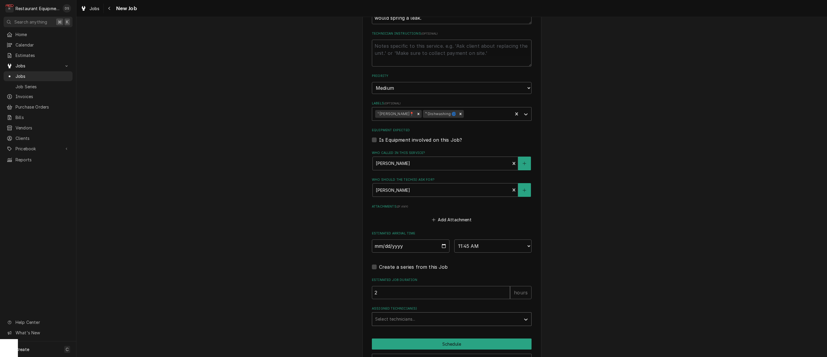
click at [401, 316] on div "Select technicians..." at bounding box center [446, 319] width 142 height 6
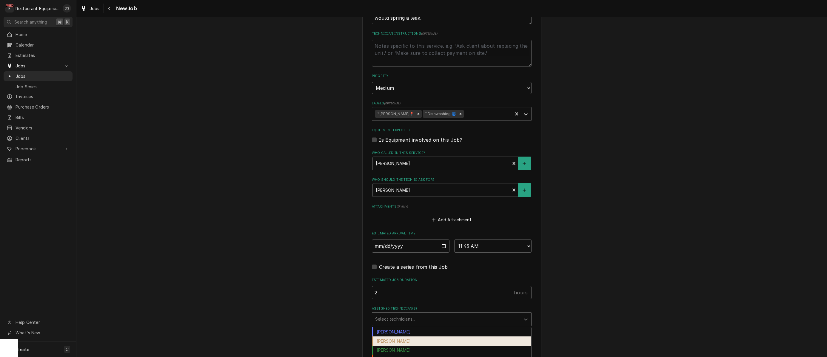
click at [400, 337] on div "Chuck Almond" at bounding box center [451, 341] width 159 height 9
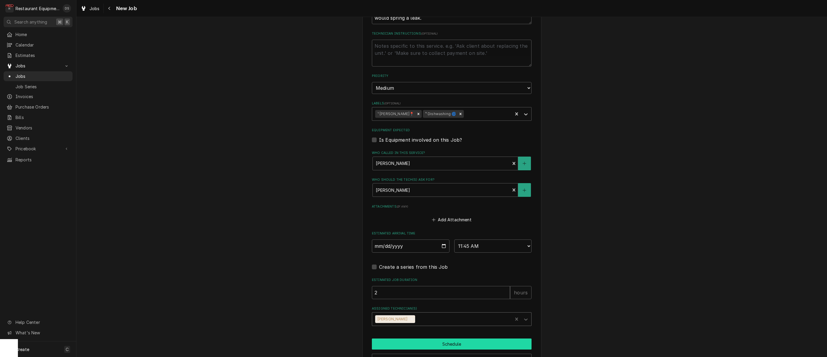
click at [415, 339] on button "Schedule" at bounding box center [452, 344] width 160 height 11
type textarea "x"
